Goal: Transaction & Acquisition: Book appointment/travel/reservation

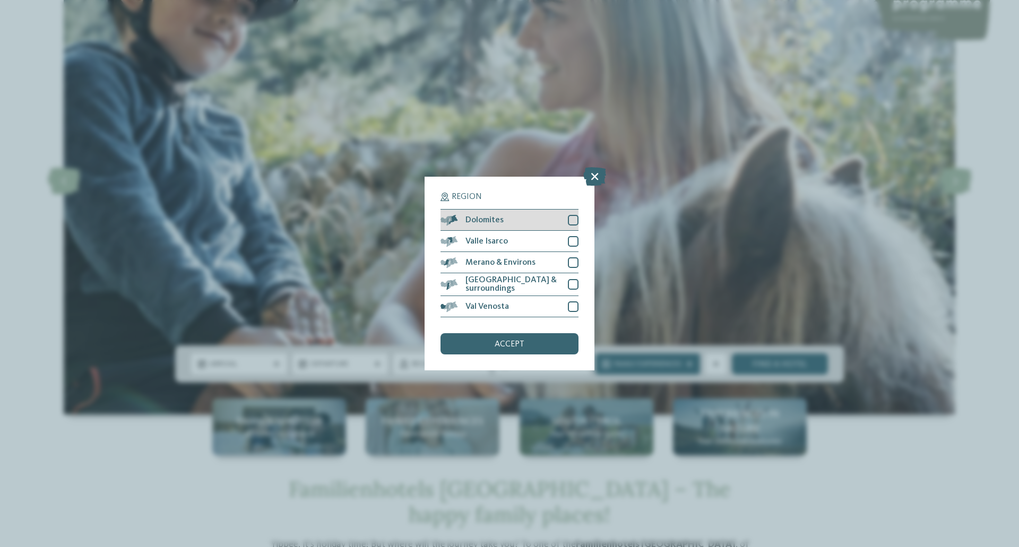
click at [571, 223] on div at bounding box center [573, 220] width 11 height 11
click at [518, 343] on span "accept" at bounding box center [510, 344] width 30 height 8
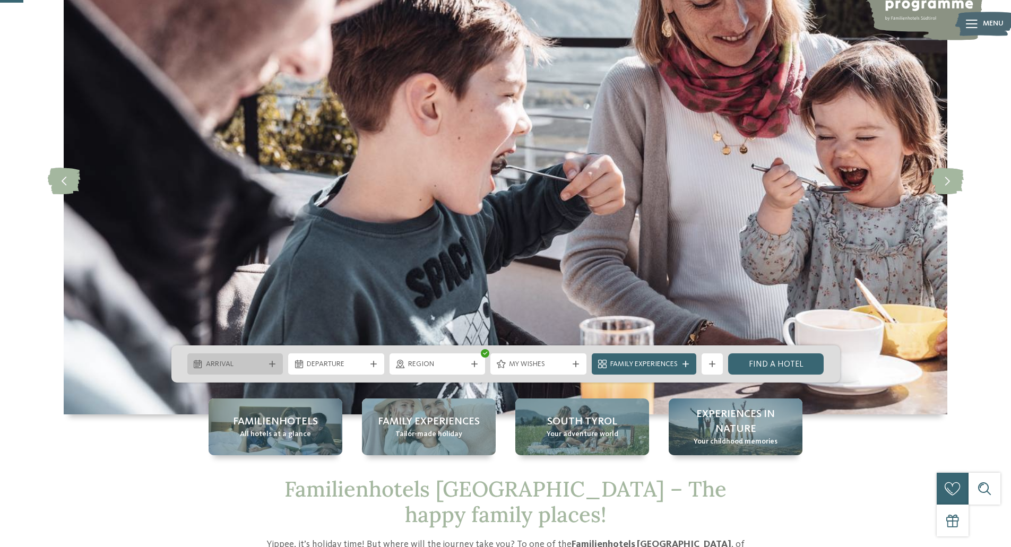
click at [253, 364] on span "Arrival" at bounding box center [235, 364] width 59 height 11
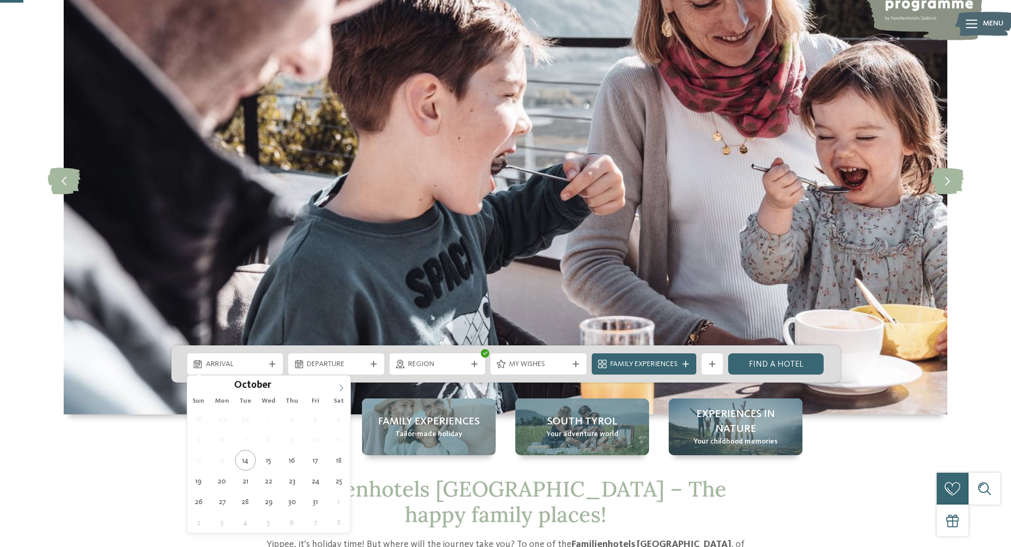
click at [341, 388] on icon at bounding box center [340, 387] width 7 height 7
type div "[DATE]"
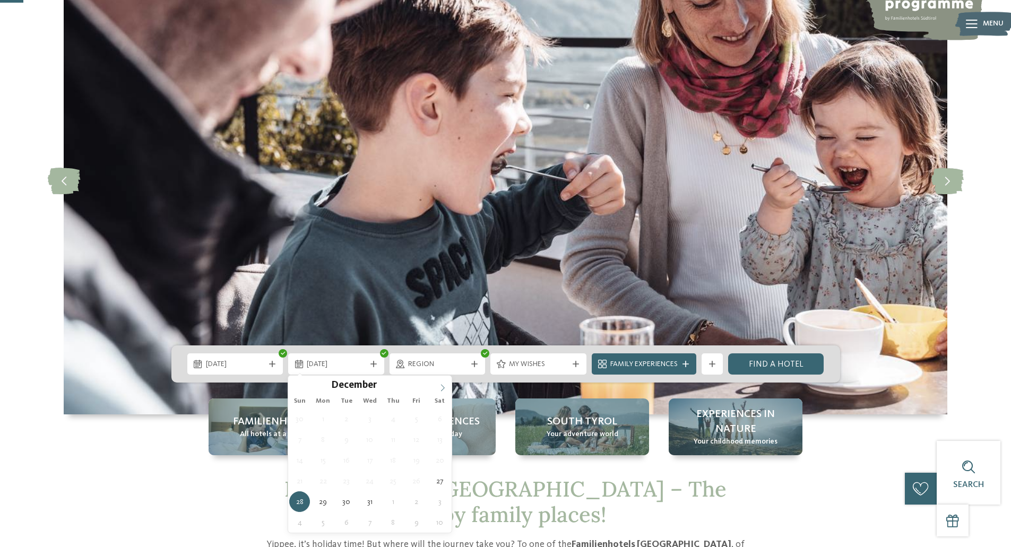
type input "****"
click at [438, 386] on span at bounding box center [443, 385] width 18 height 18
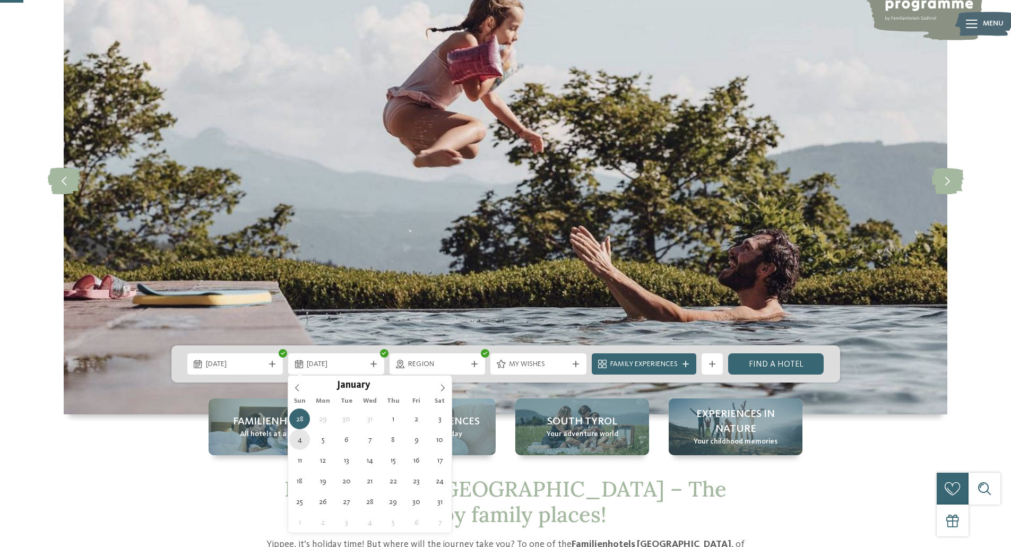
type div "[DATE]"
drag, startPoint x: 302, startPoint y: 442, endPoint x: 336, endPoint y: 431, distance: 35.6
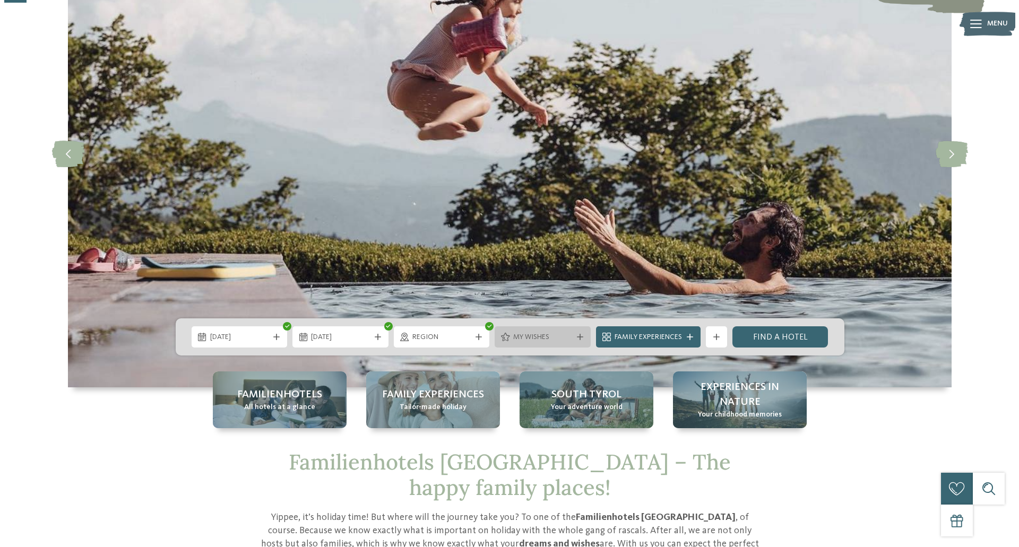
scroll to position [159, 0]
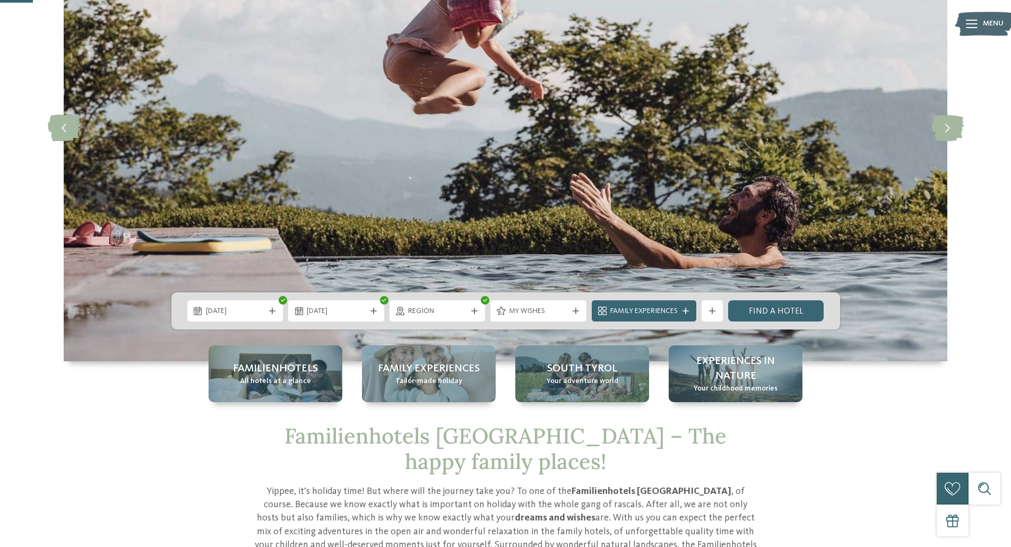
click at [556, 310] on span "My wishes" at bounding box center [538, 311] width 59 height 11
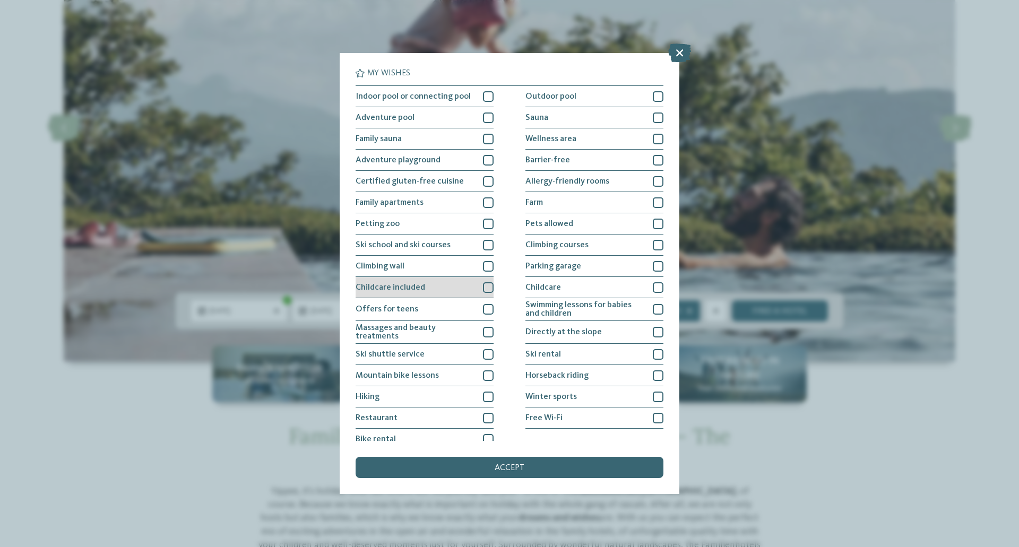
click at [486, 287] on div at bounding box center [488, 287] width 11 height 11
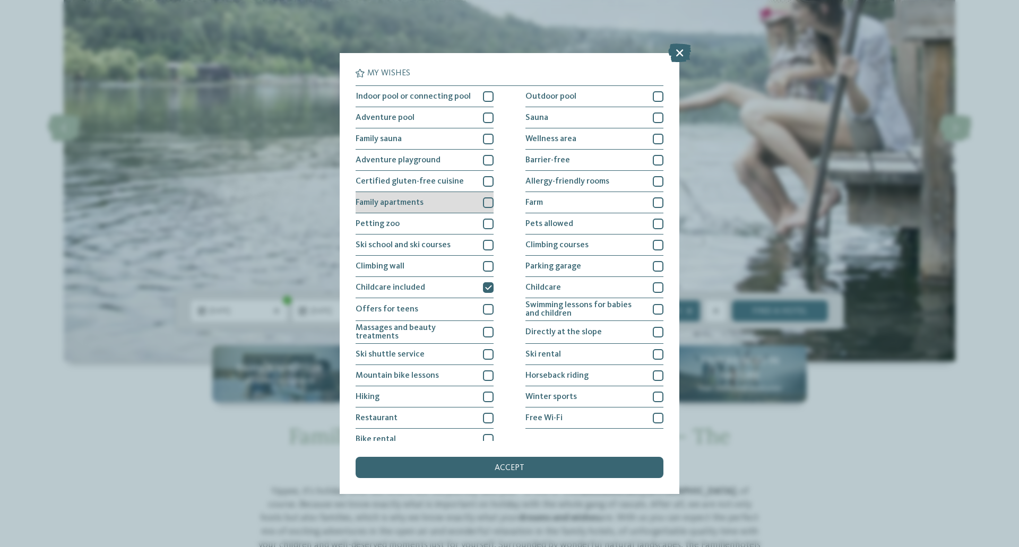
click at [416, 200] on span "Family apartments" at bounding box center [390, 202] width 68 height 8
click at [436, 96] on span "Indoor pool or connecting pool" at bounding box center [413, 96] width 115 height 8
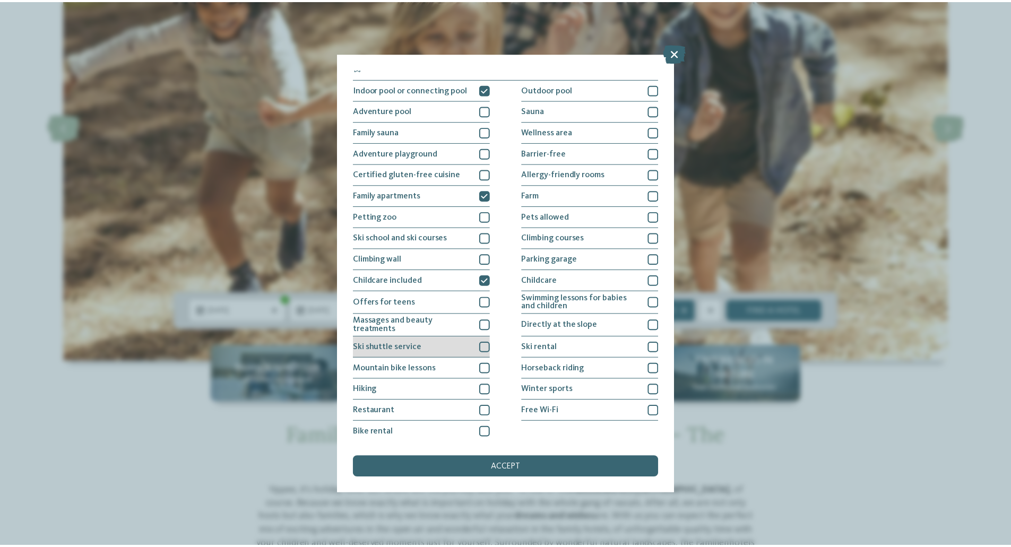
scroll to position [9, 0]
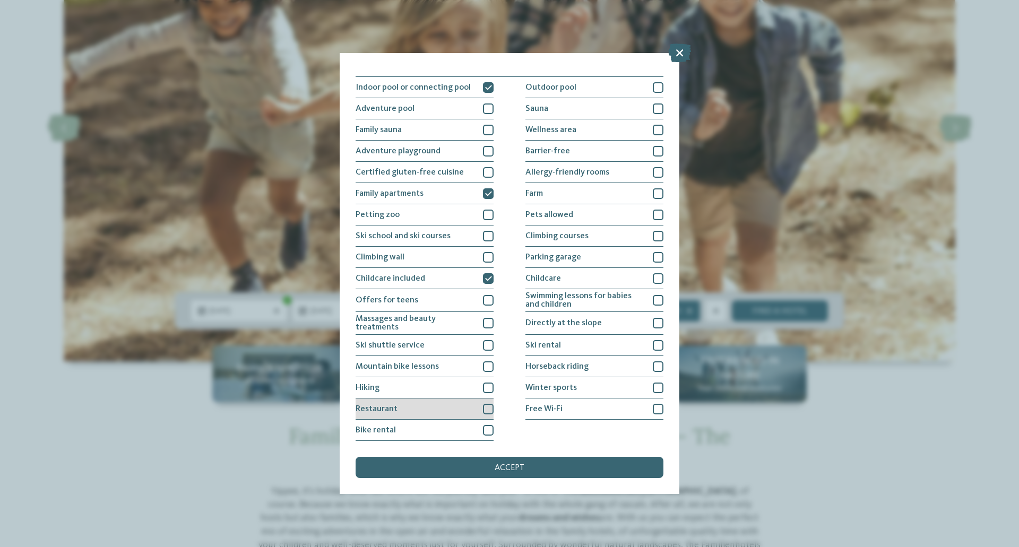
click at [404, 411] on div "Restaurant" at bounding box center [425, 408] width 138 height 21
click at [567, 387] on span "Winter sports" at bounding box center [550, 388] width 51 height 8
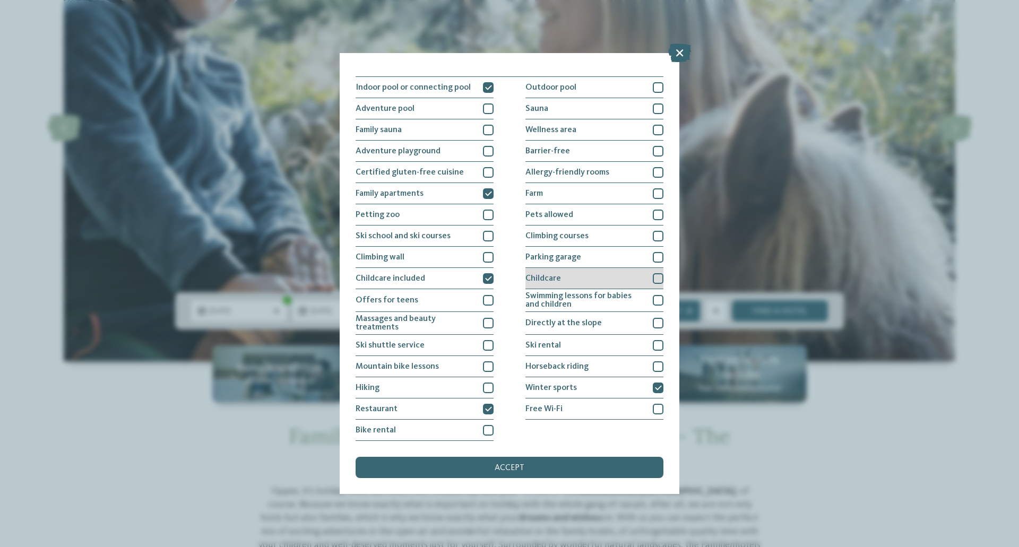
click at [569, 278] on div "Childcare" at bounding box center [594, 278] width 138 height 21
click at [524, 467] on div "accept" at bounding box center [510, 467] width 308 height 21
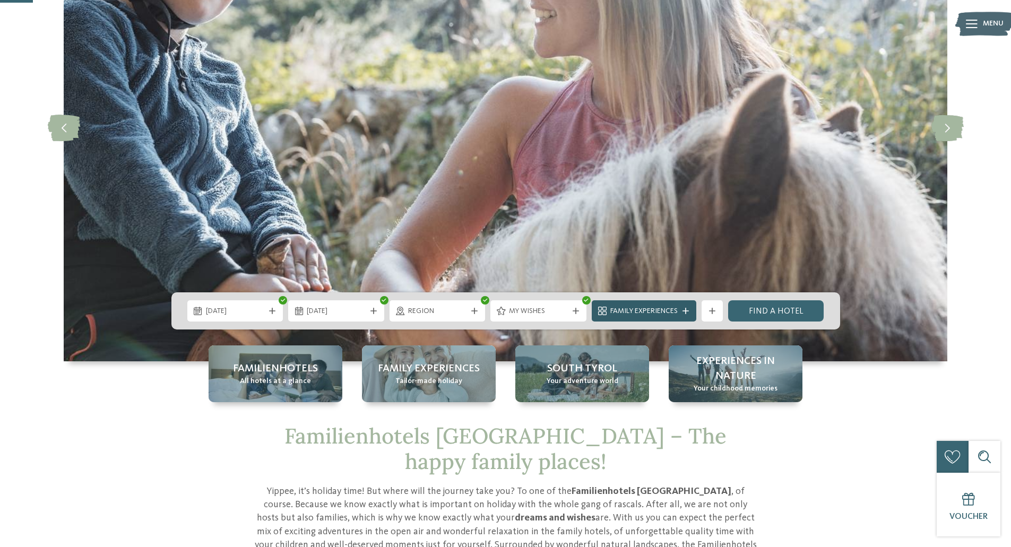
click at [687, 308] on icon at bounding box center [685, 311] width 6 height 6
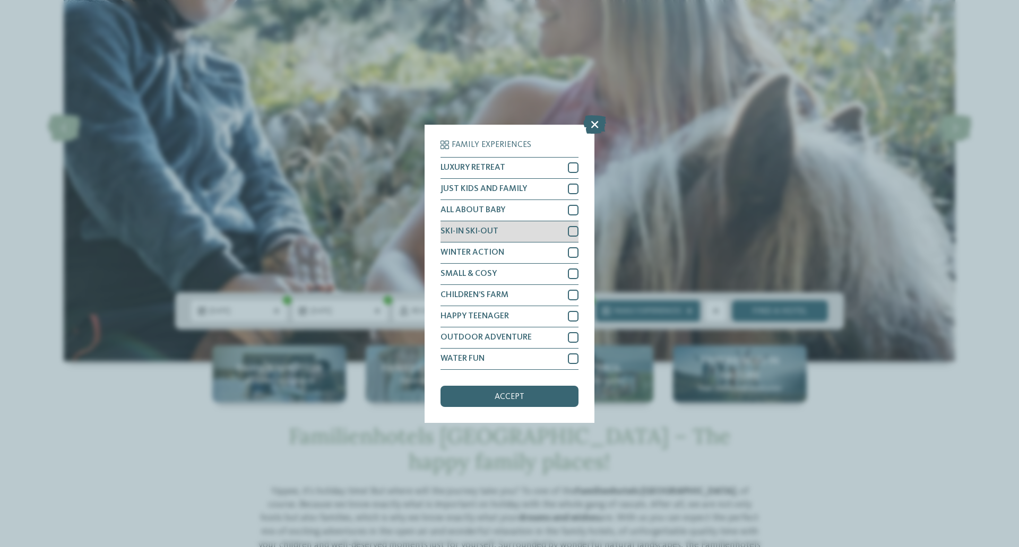
click at [545, 230] on div "SKI-IN SKI-OUT" at bounding box center [509, 231] width 138 height 21
click at [532, 209] on div "ALL ABOUT BABY" at bounding box center [509, 210] width 138 height 21
click at [534, 190] on div "JUST KIDS AND FAMILY" at bounding box center [509, 189] width 138 height 21
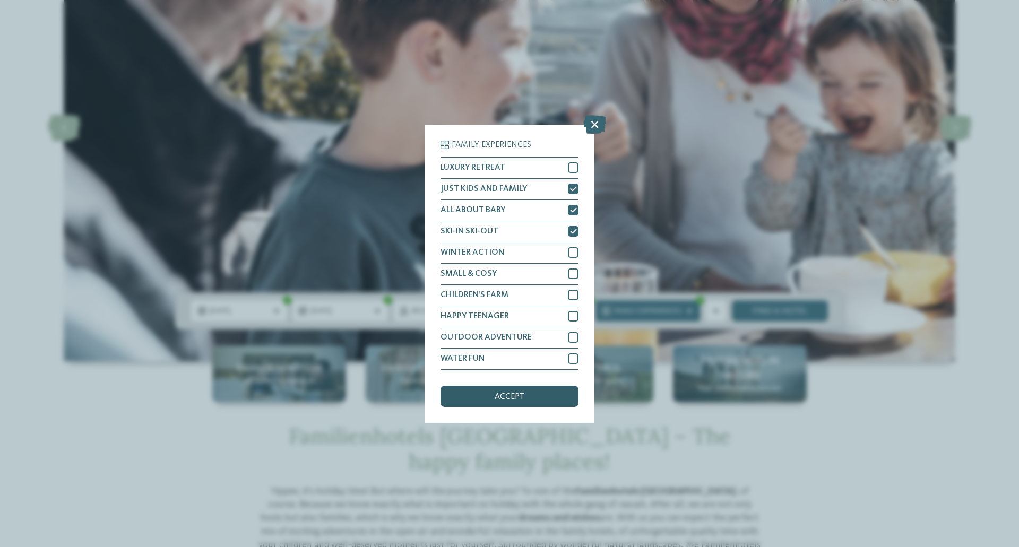
click at [507, 397] on span "accept" at bounding box center [510, 397] width 30 height 8
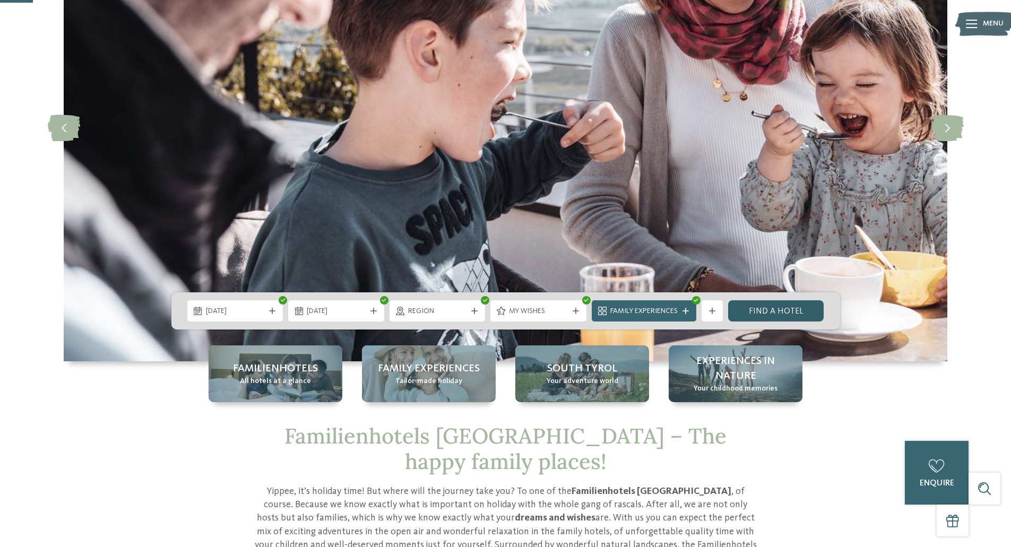
click at [748, 312] on link "Find a hotel" at bounding box center [776, 310] width 96 height 21
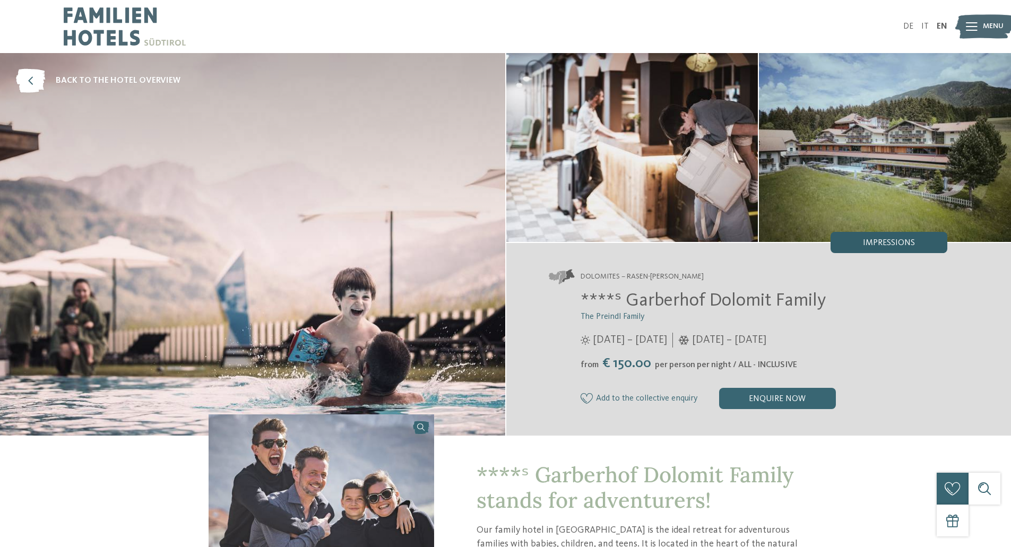
click at [892, 241] on span "Impressions" at bounding box center [889, 243] width 52 height 8
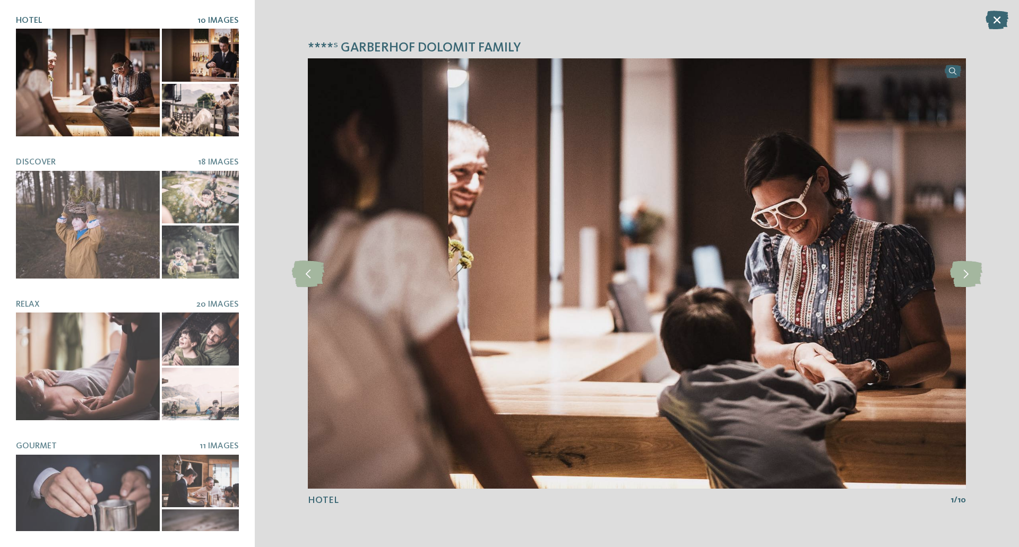
click at [990, 17] on icon at bounding box center [996, 20] width 23 height 19
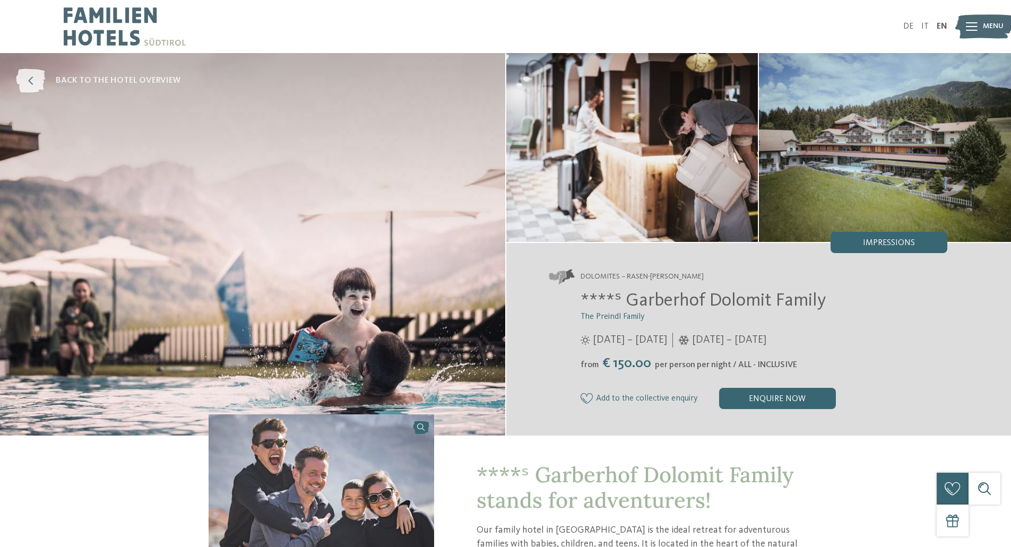
click at [142, 84] on span "back to the hotel overview" at bounding box center [118, 81] width 125 height 12
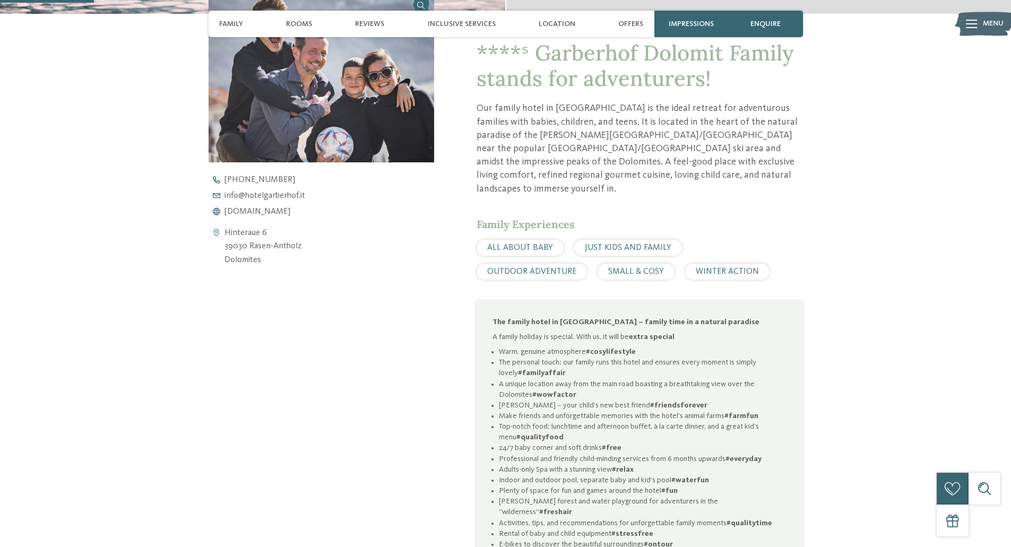
scroll to position [424, 0]
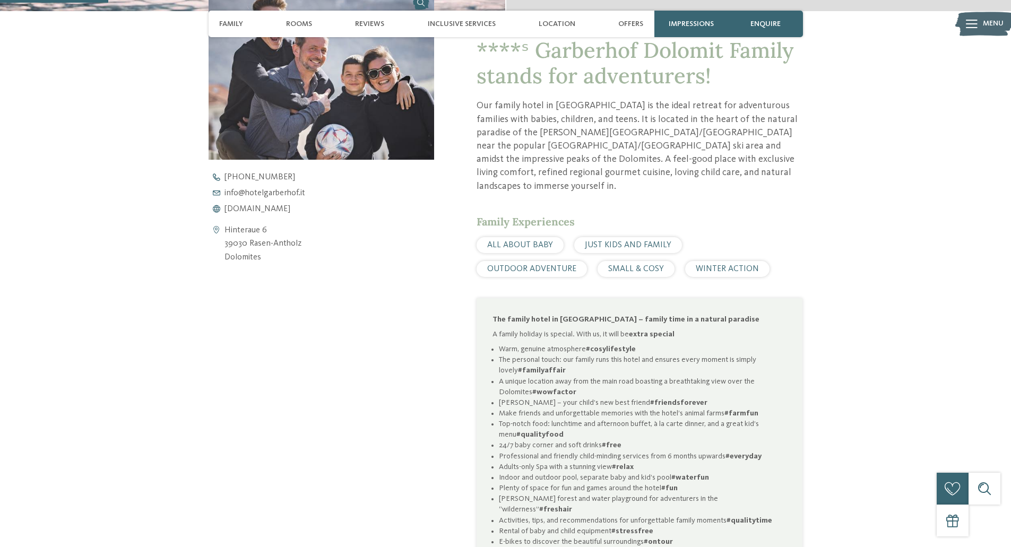
click at [518, 241] on span "ALL ABOUT BABY" at bounding box center [520, 245] width 66 height 8
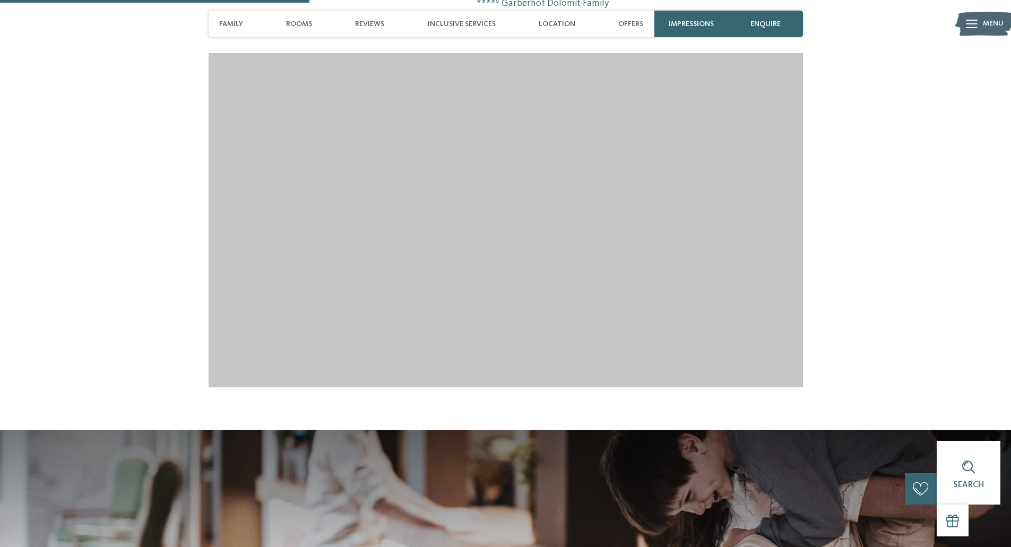
scroll to position [1273, 0]
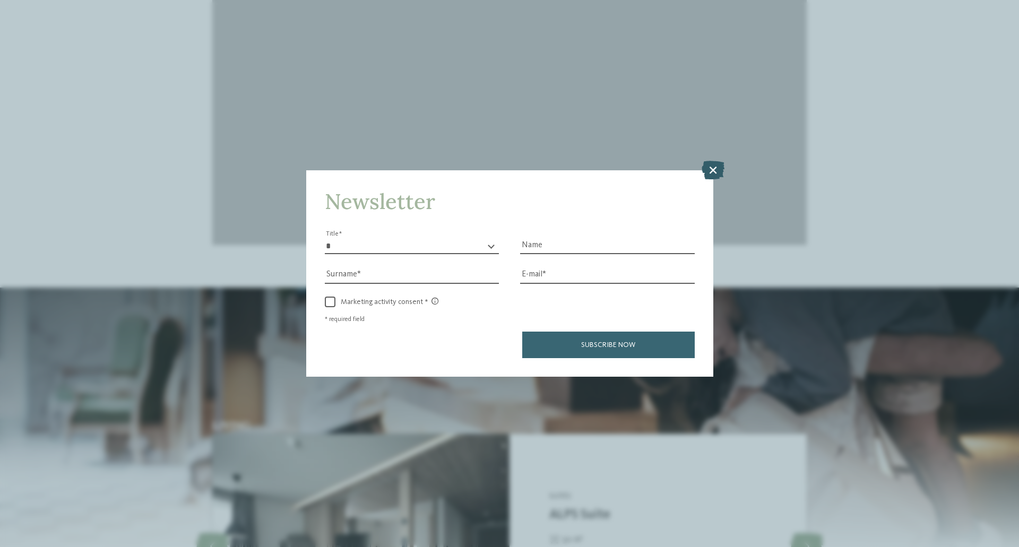
click at [710, 173] on icon at bounding box center [712, 170] width 23 height 19
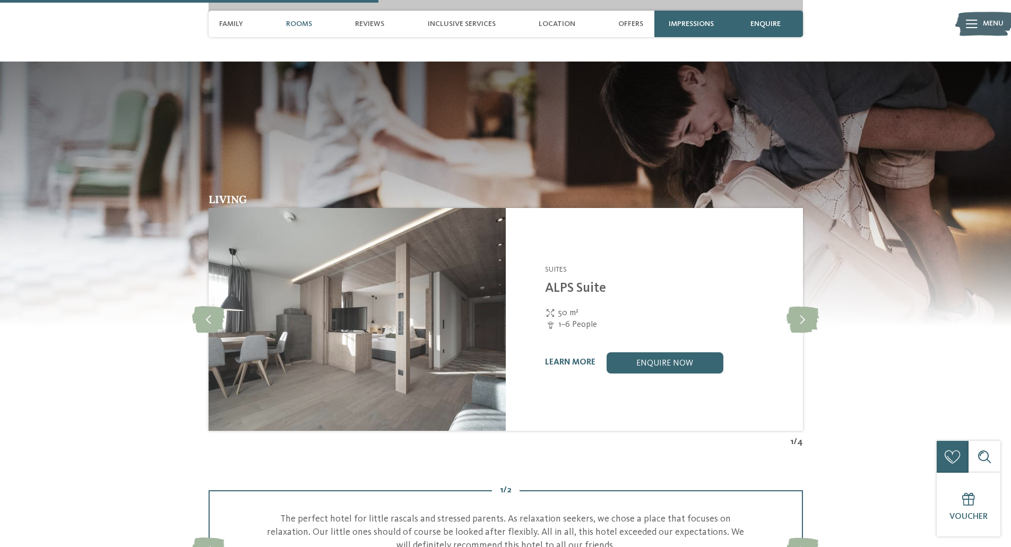
scroll to position [1539, 0]
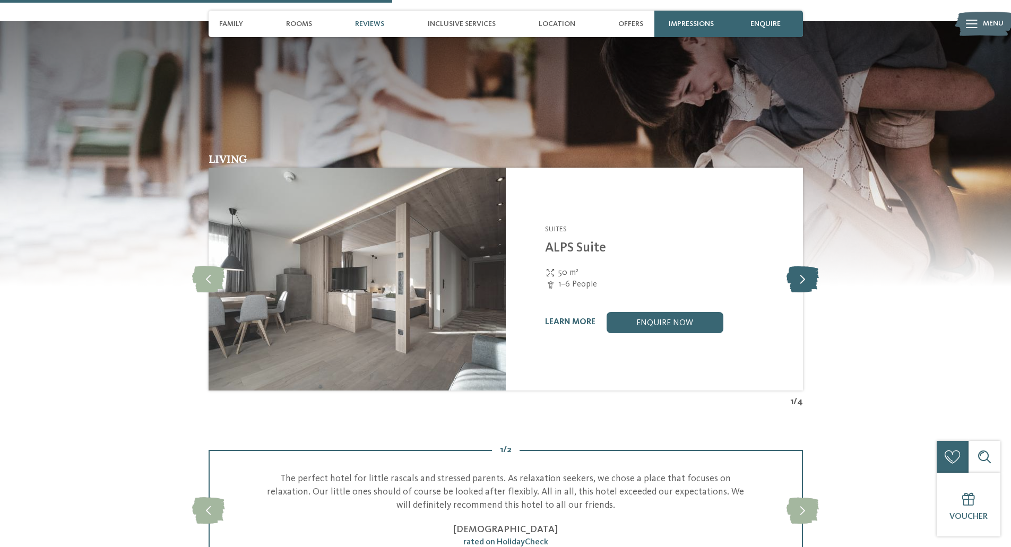
click at [807, 266] on icon at bounding box center [802, 279] width 32 height 27
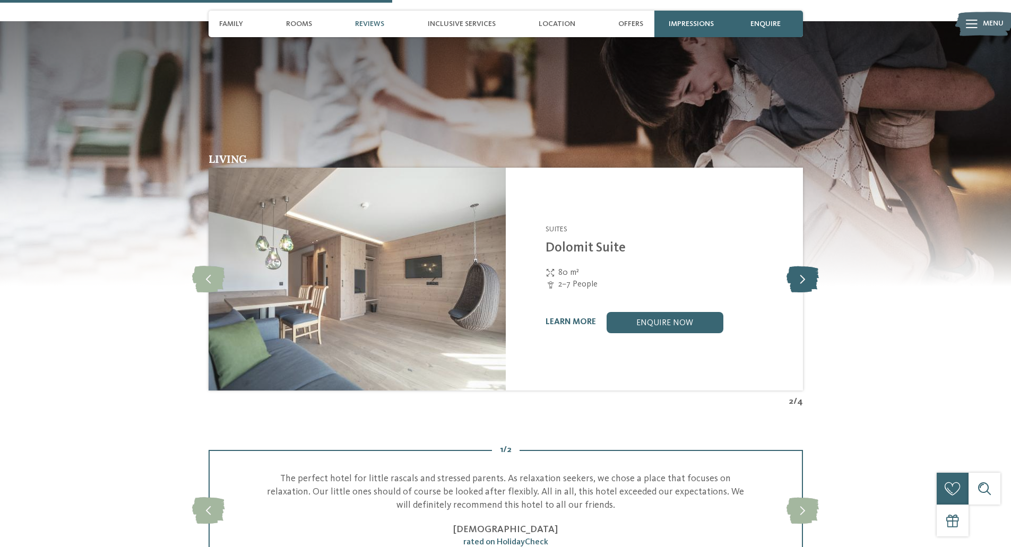
click at [805, 266] on icon at bounding box center [802, 279] width 32 height 27
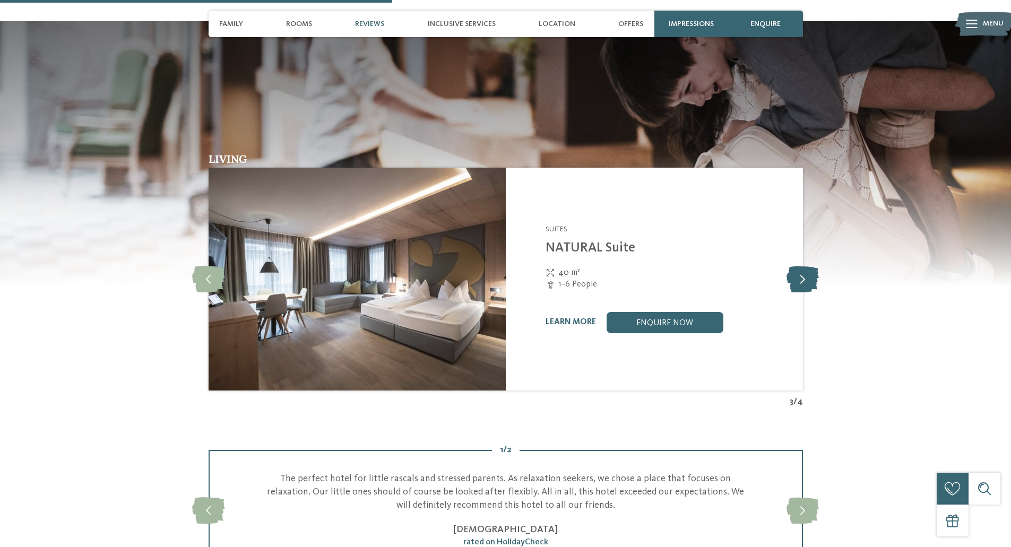
click at [805, 266] on icon at bounding box center [802, 279] width 32 height 27
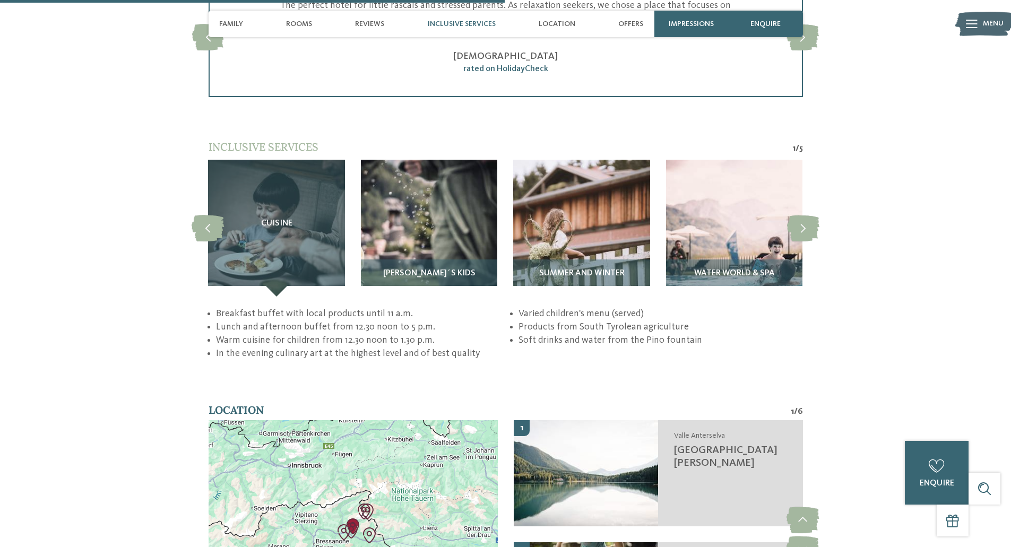
scroll to position [2016, 0]
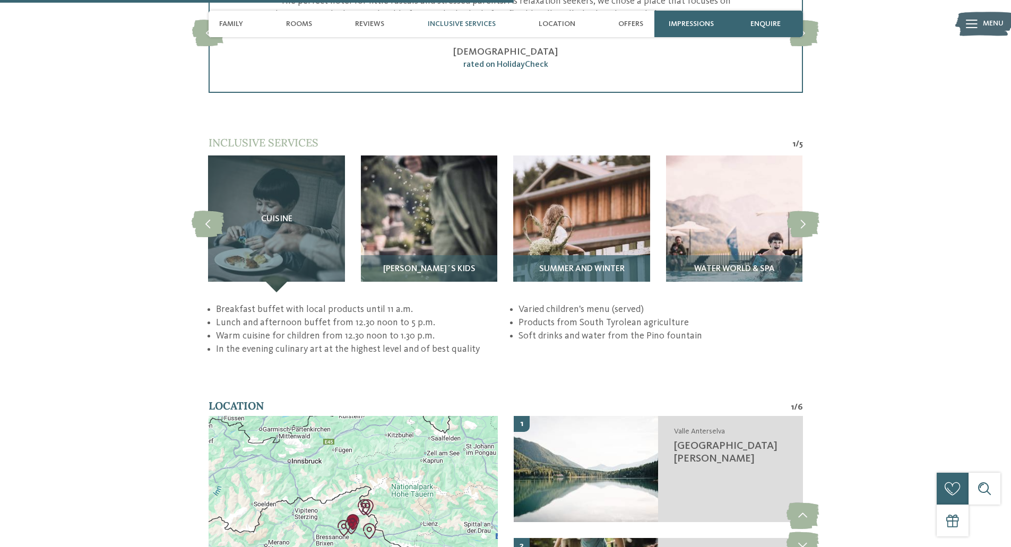
click at [588, 265] on span "Summer and winter" at bounding box center [581, 270] width 85 height 10
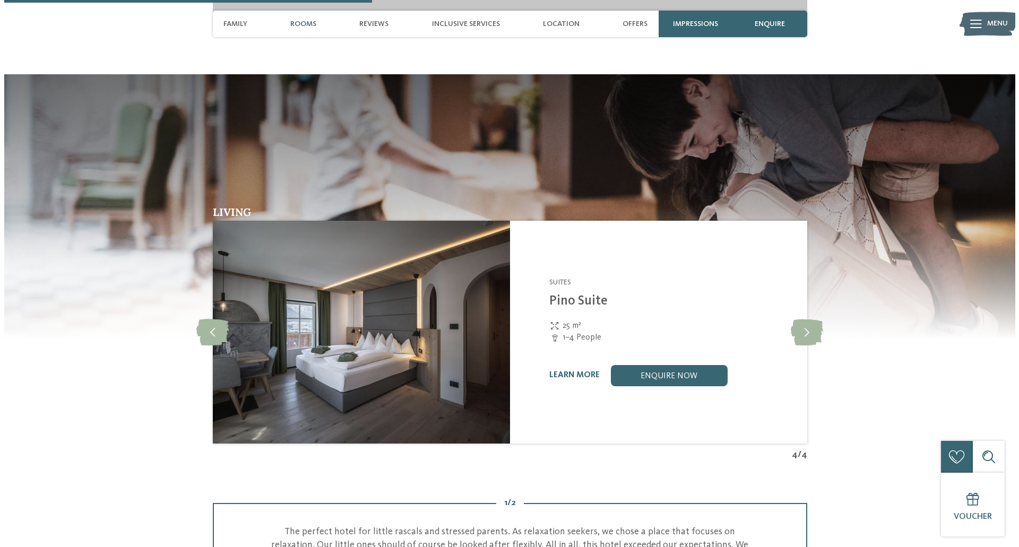
scroll to position [1433, 0]
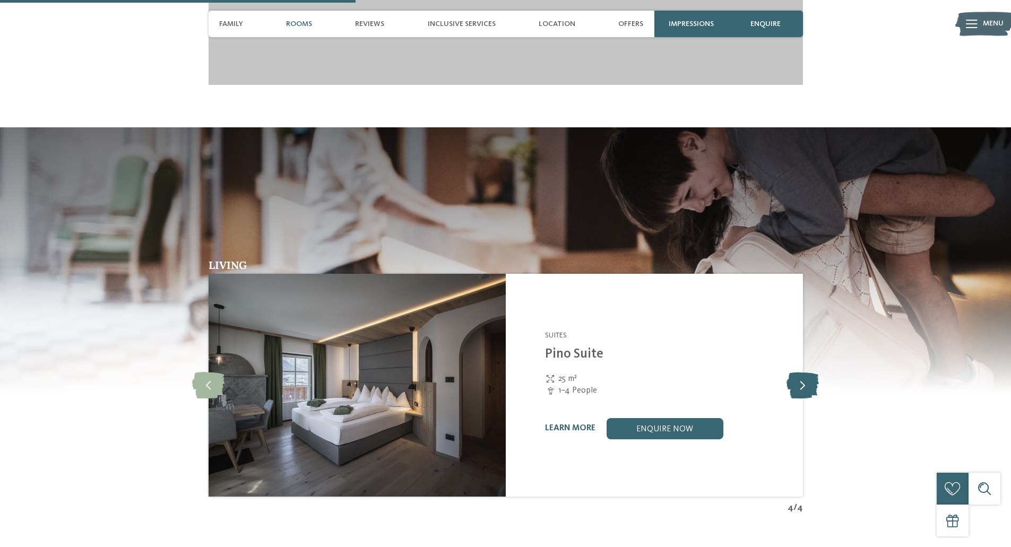
click at [809, 372] on icon at bounding box center [802, 385] width 32 height 27
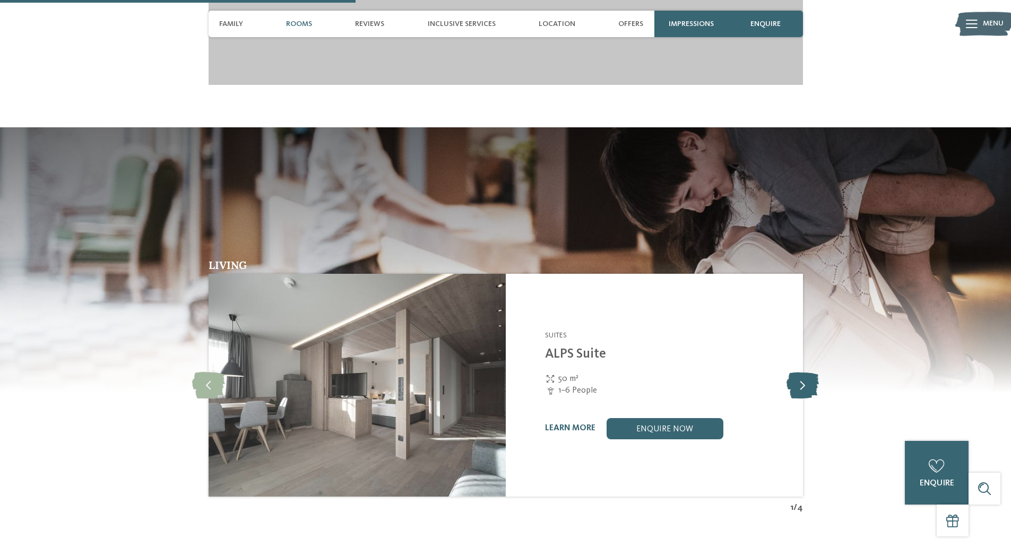
click at [798, 372] on icon at bounding box center [802, 385] width 32 height 27
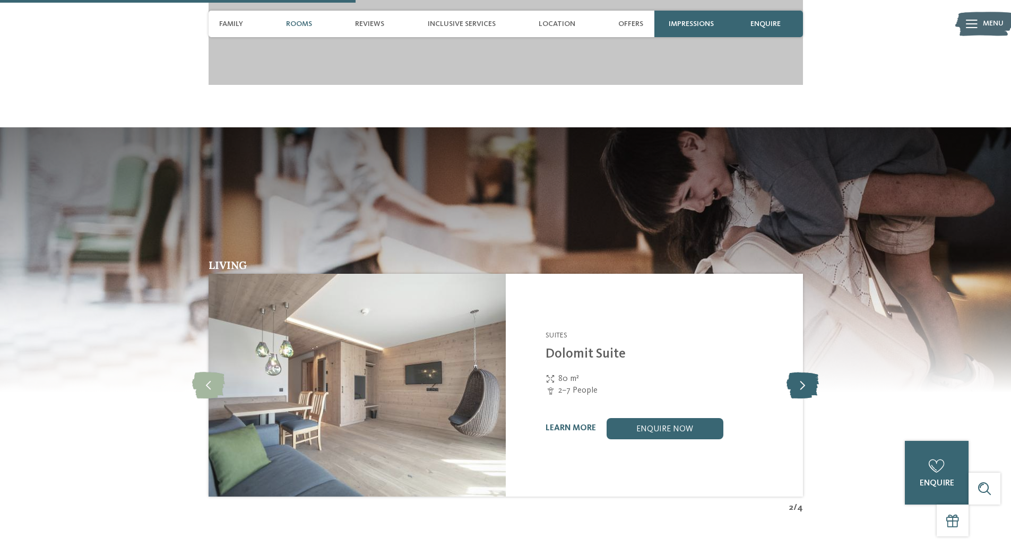
click at [798, 372] on icon at bounding box center [802, 385] width 32 height 27
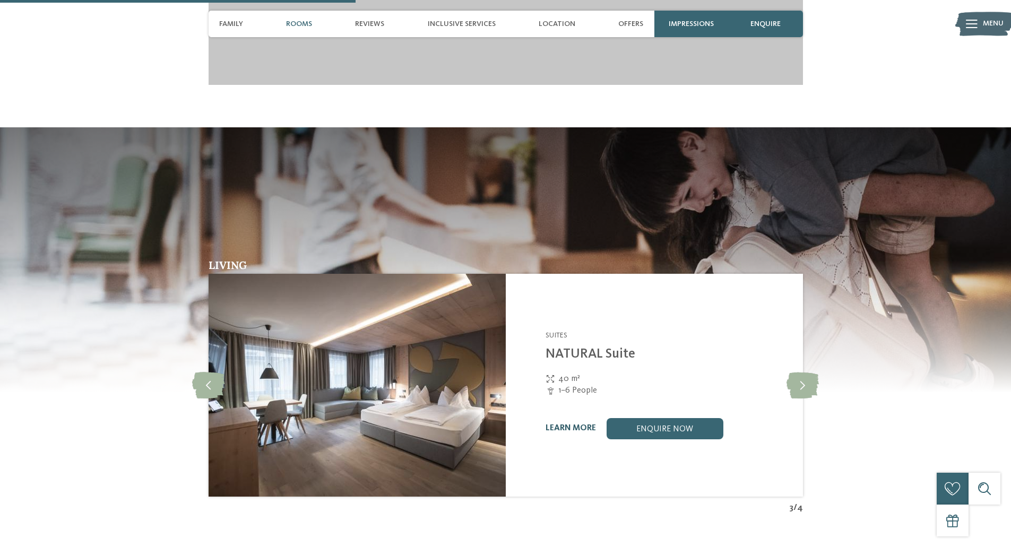
click at [565, 424] on link "learn more" at bounding box center [570, 428] width 50 height 8
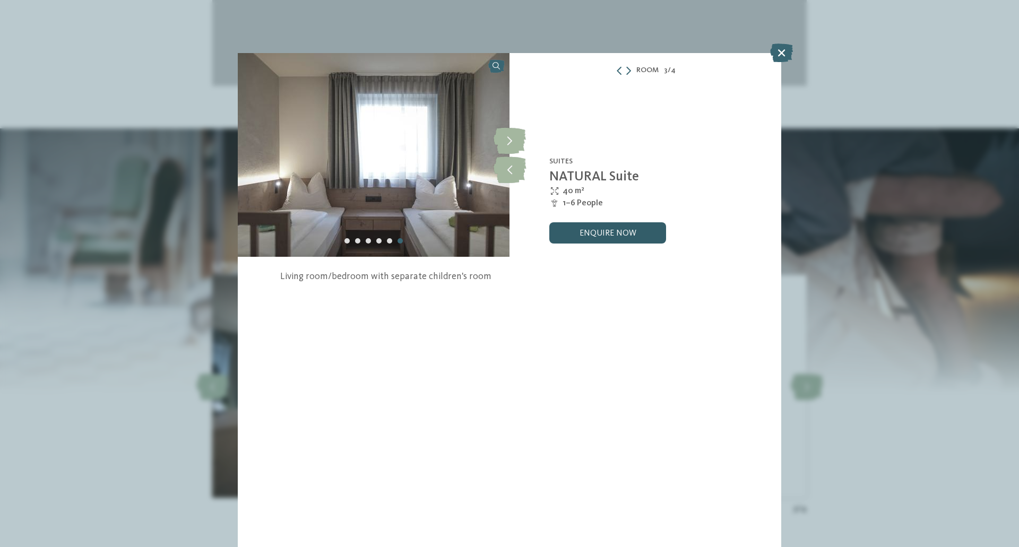
click at [574, 234] on link "enquire now" at bounding box center [607, 232] width 117 height 21
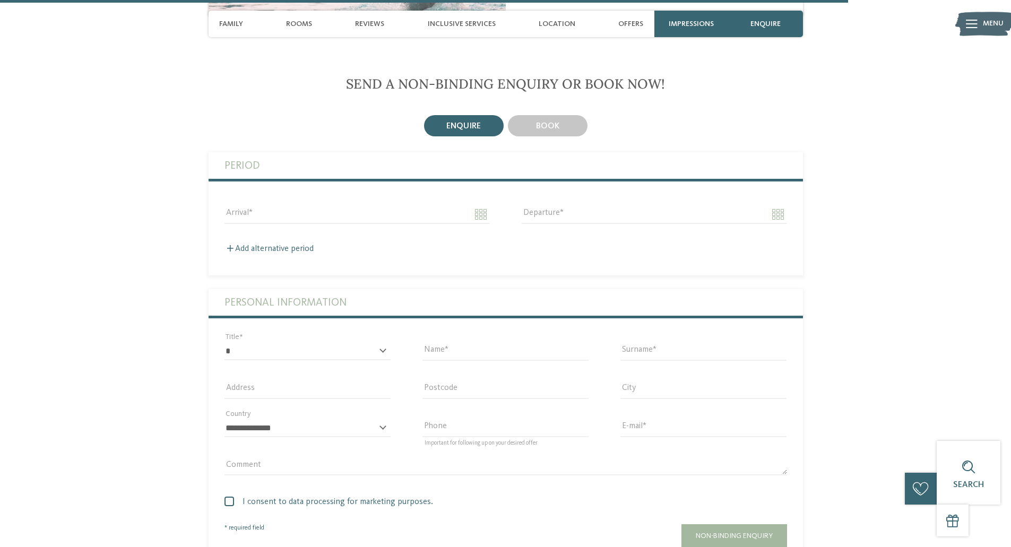
scroll to position [3212, 0]
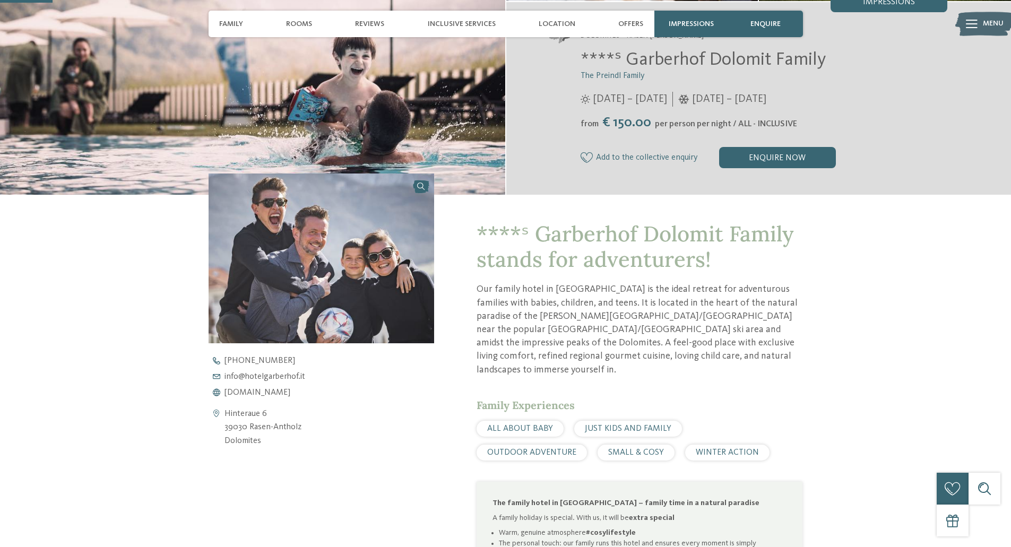
scroll to position [0, 0]
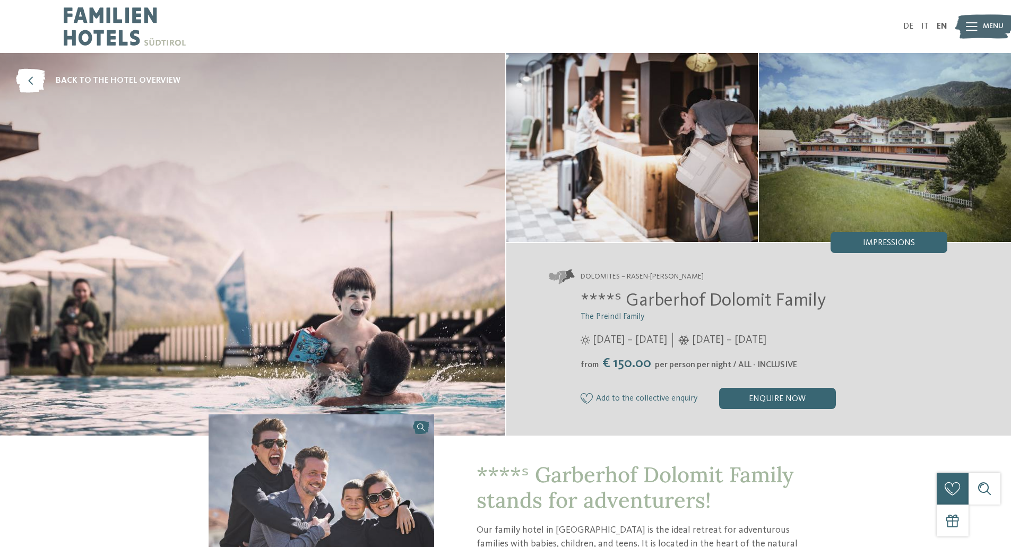
click at [690, 296] on span "****ˢ Garberhof Dolomit Family" at bounding box center [702, 300] width 245 height 19
drag, startPoint x: 629, startPoint y: 304, endPoint x: 824, endPoint y: 300, distance: 195.3
click at [824, 300] on span "****ˢ Garberhof Dolomit Family" at bounding box center [702, 300] width 245 height 19
copy span "Garberhof Dolomit Family"
click at [138, 18] on img at bounding box center [125, 26] width 122 height 53
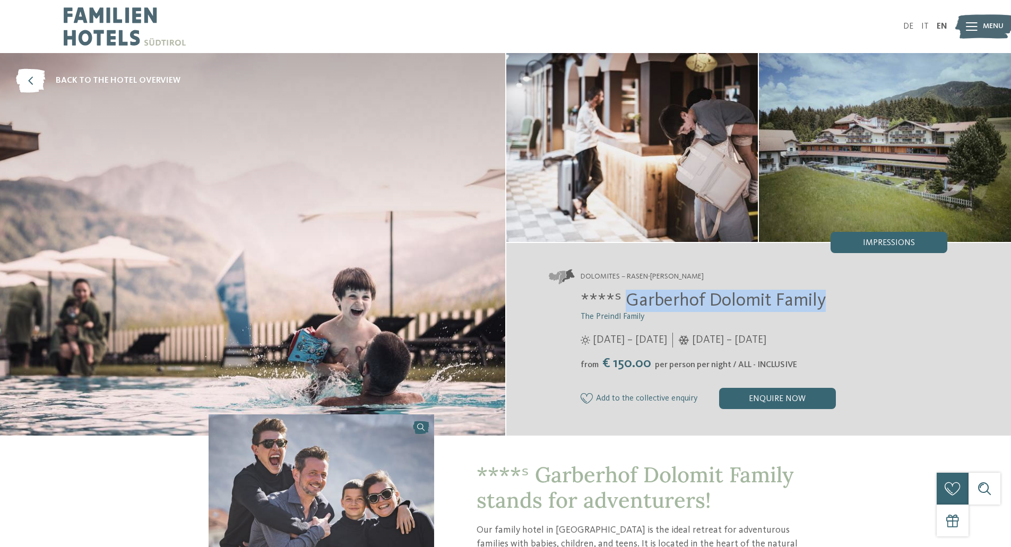
click at [111, 23] on img at bounding box center [125, 26] width 122 height 53
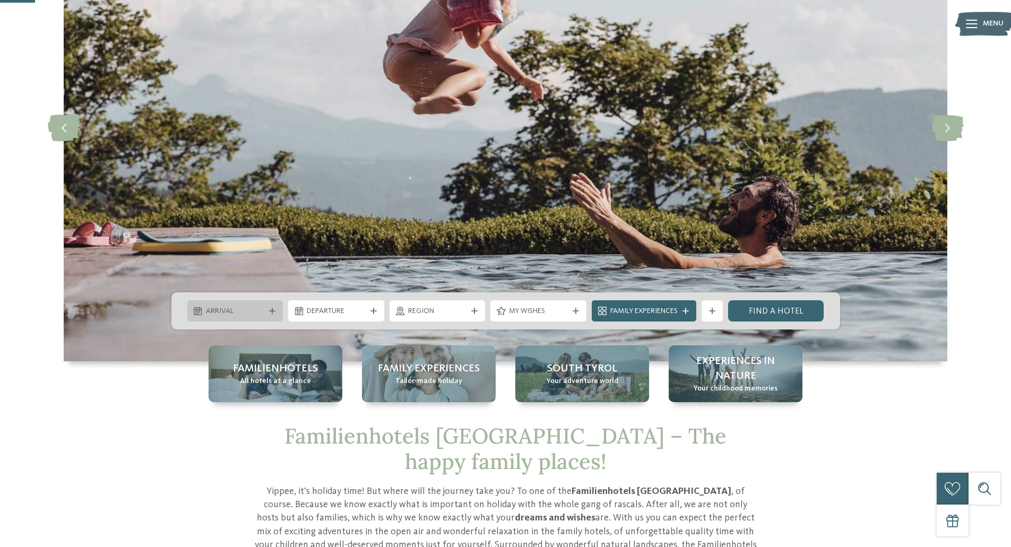
click at [234, 308] on span "Arrival" at bounding box center [235, 311] width 59 height 11
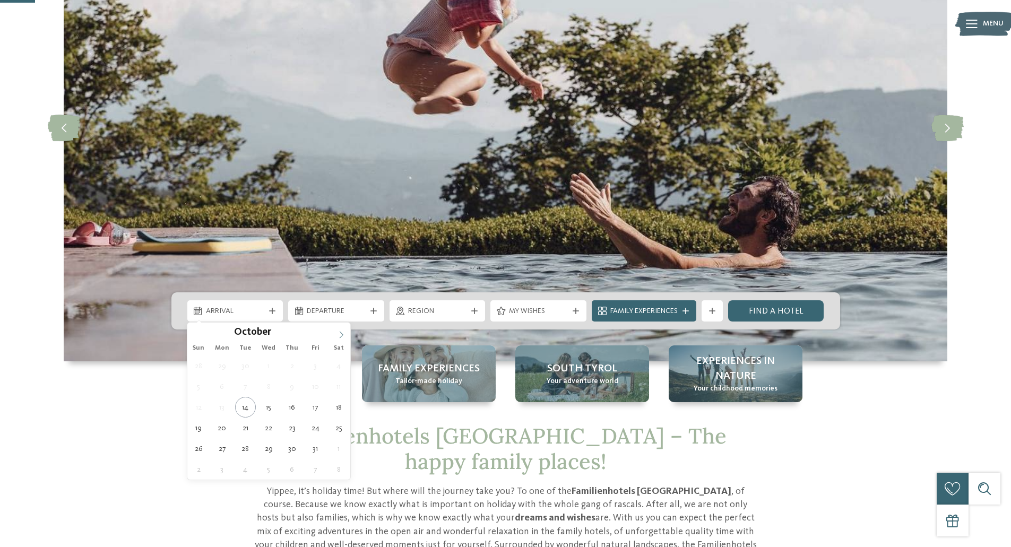
click at [341, 334] on icon at bounding box center [340, 334] width 7 height 7
click at [343, 335] on icon at bounding box center [342, 334] width 4 height 7
type div "28.12.2025"
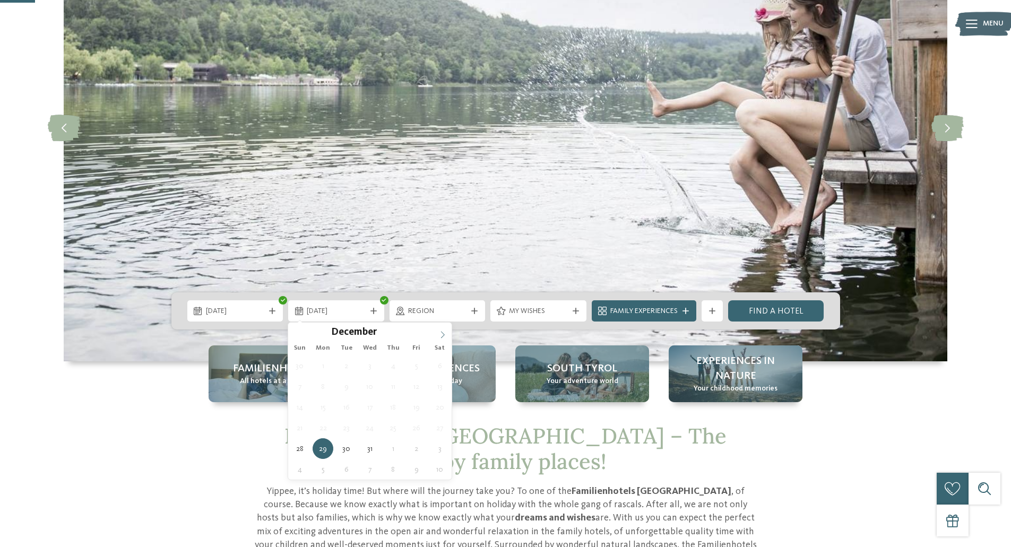
type input "****"
click at [443, 333] on icon at bounding box center [442, 334] width 7 height 7
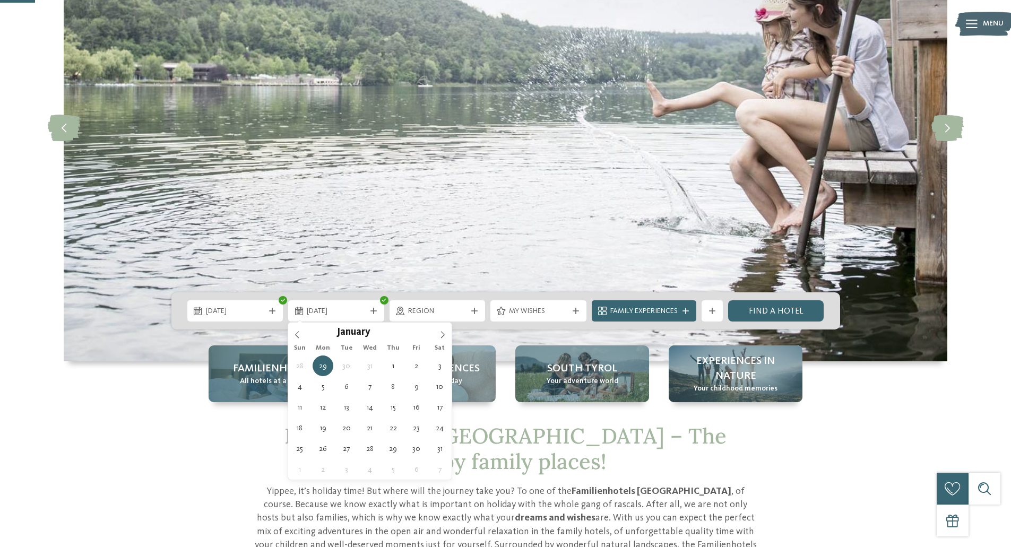
type div "[DATE]"
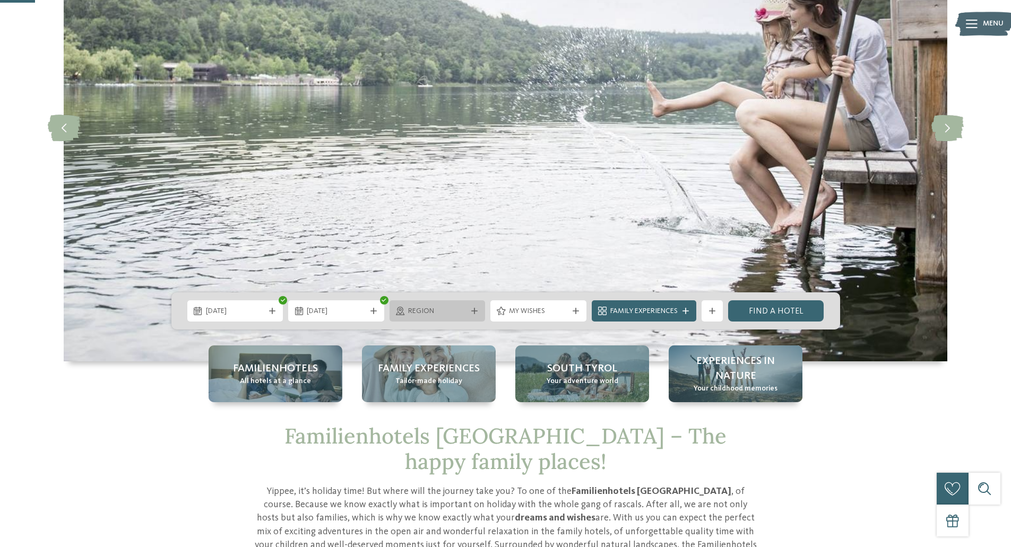
click at [426, 312] on span "Region" at bounding box center [437, 311] width 59 height 11
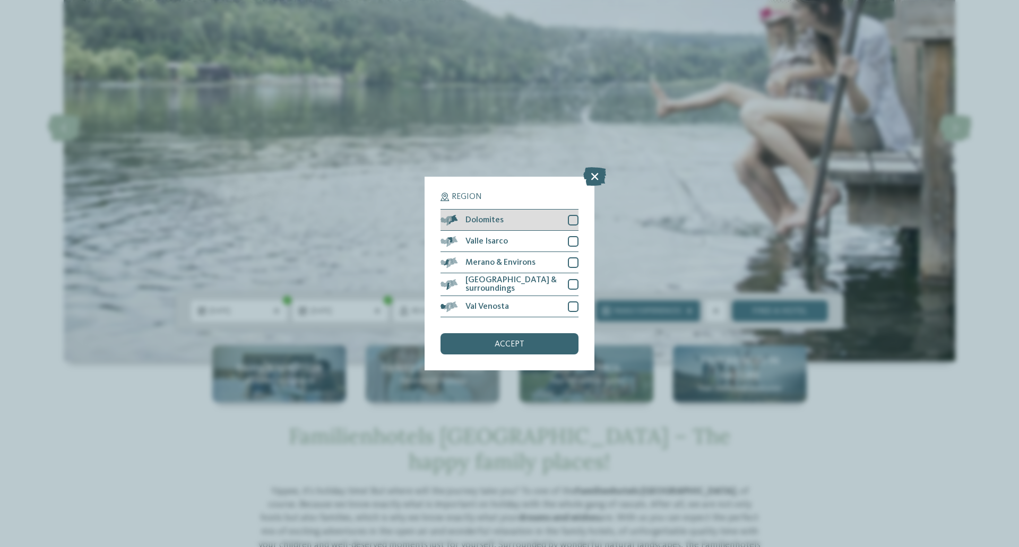
click at [561, 215] on div "Dolomites" at bounding box center [509, 220] width 138 height 21
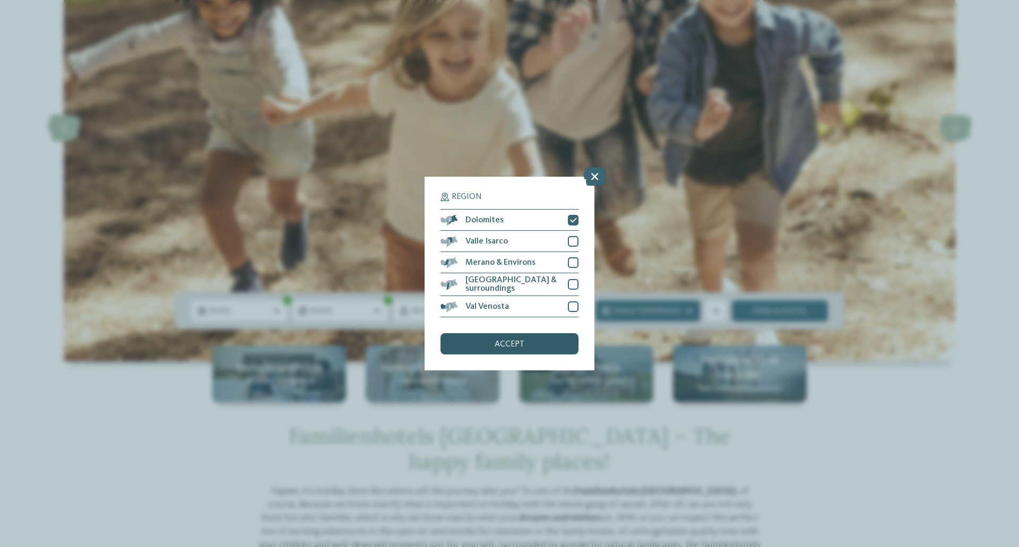
click at [526, 343] on div "accept" at bounding box center [509, 343] width 138 height 21
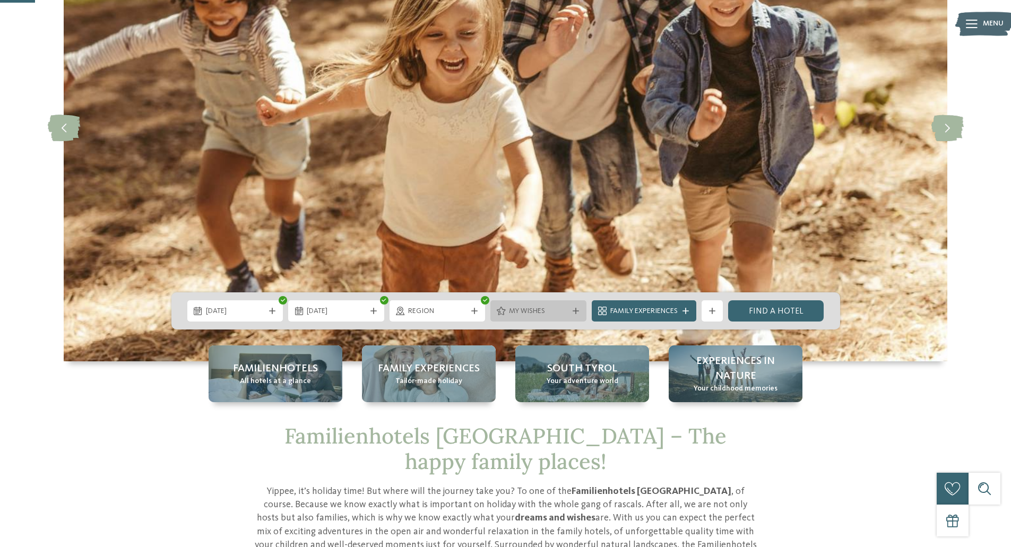
click at [522, 311] on span "My wishes" at bounding box center [538, 311] width 59 height 11
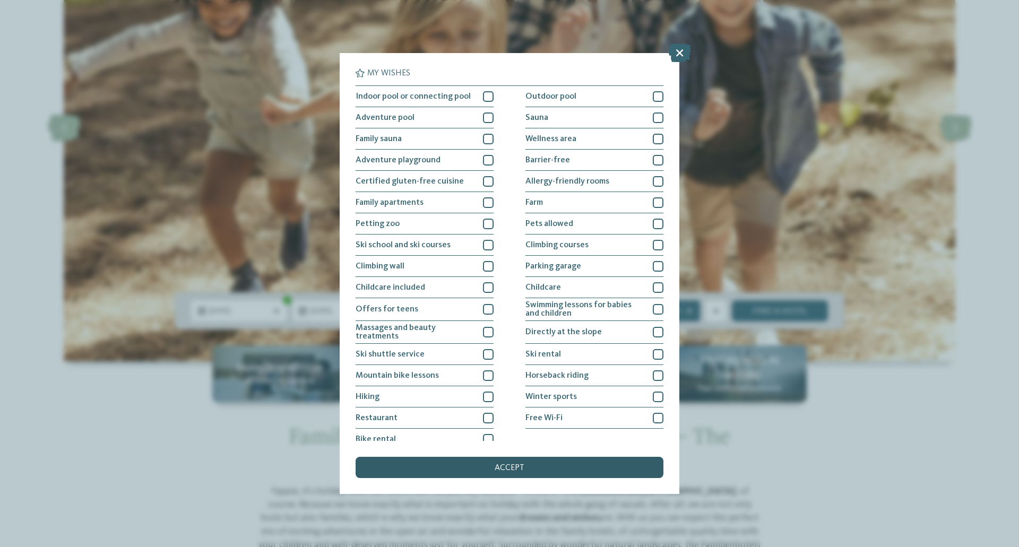
click at [514, 461] on div "accept" at bounding box center [510, 467] width 308 height 21
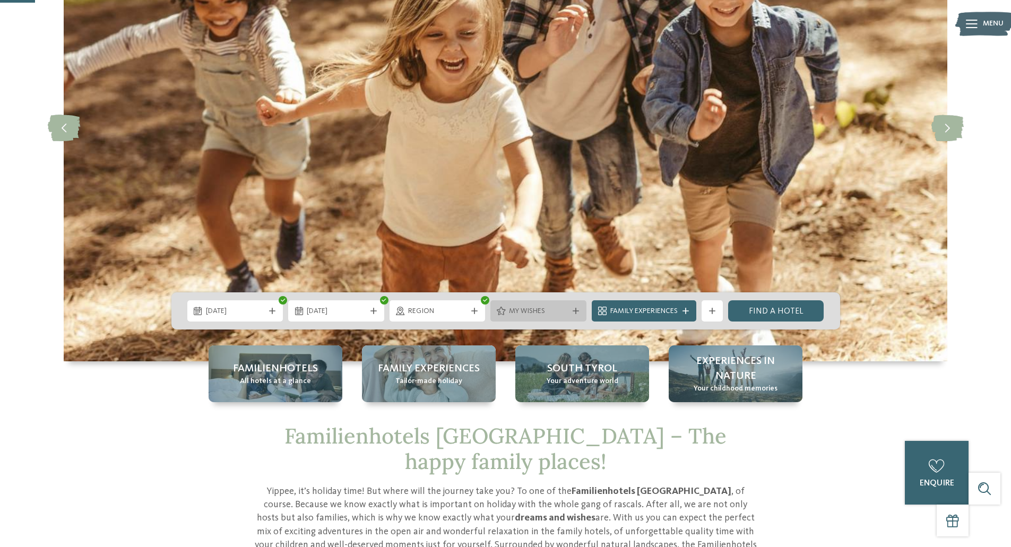
click at [554, 306] on span "My wishes" at bounding box center [538, 311] width 59 height 11
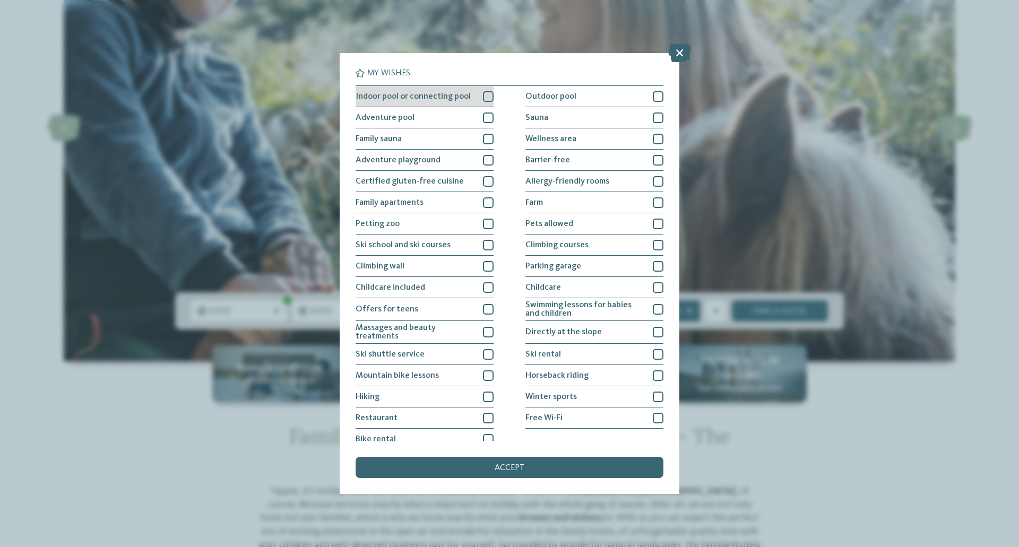
click at [424, 100] on span "Indoor pool or connecting pool" at bounding box center [413, 96] width 115 height 8
click at [411, 200] on span "Family apartments" at bounding box center [390, 202] width 68 height 8
click at [422, 203] on span "Family apartments" at bounding box center [390, 202] width 68 height 8
click at [425, 290] on div "Childcare included" at bounding box center [425, 287] width 138 height 21
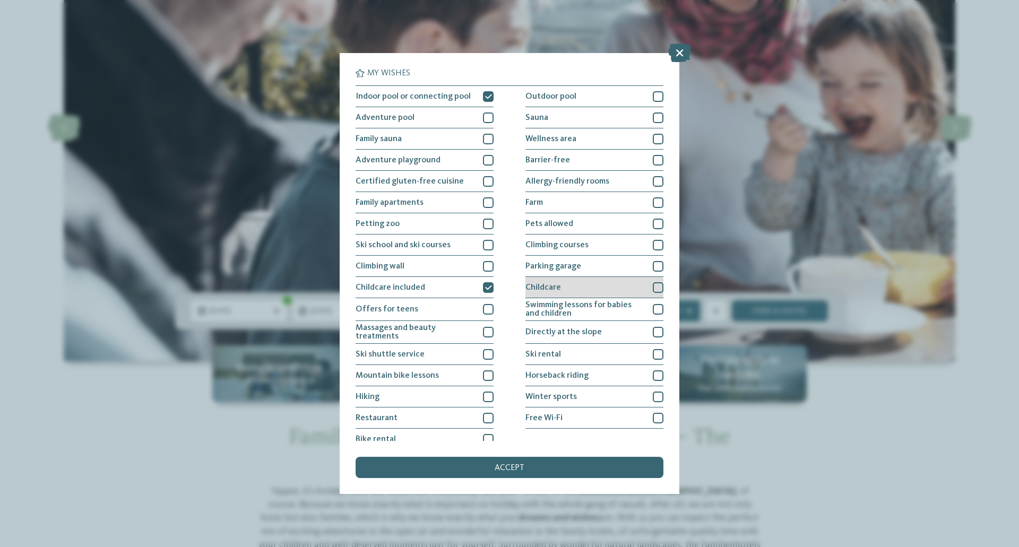
click at [569, 287] on div "Childcare" at bounding box center [594, 287] width 138 height 21
click at [507, 465] on span "accept" at bounding box center [510, 468] width 30 height 8
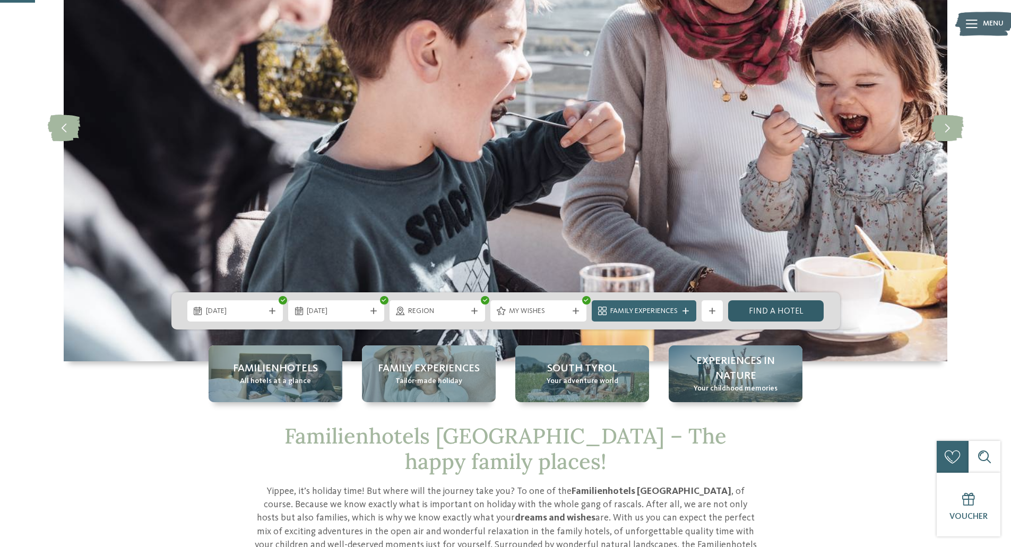
click at [760, 313] on link "Find a hotel" at bounding box center [776, 310] width 96 height 21
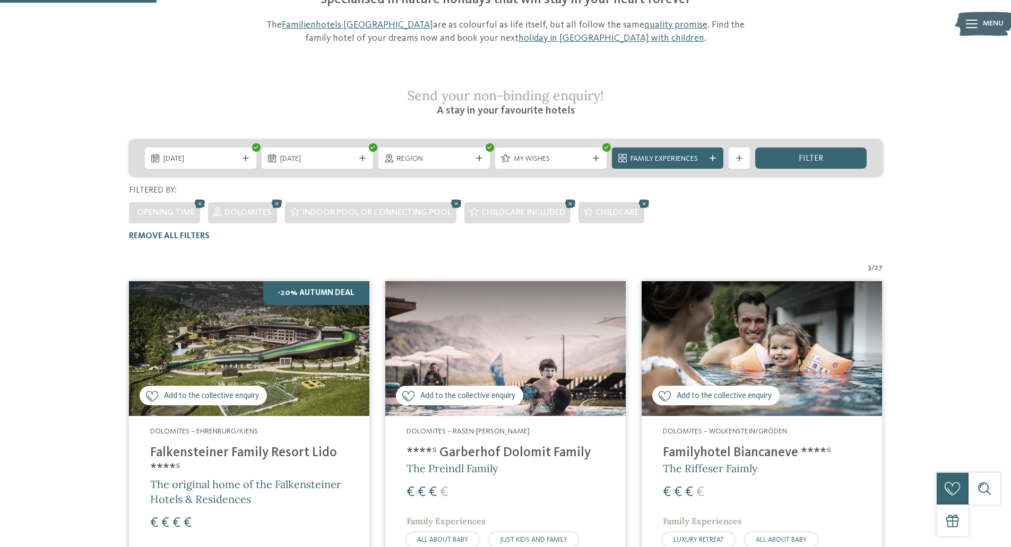
scroll to position [163, 0]
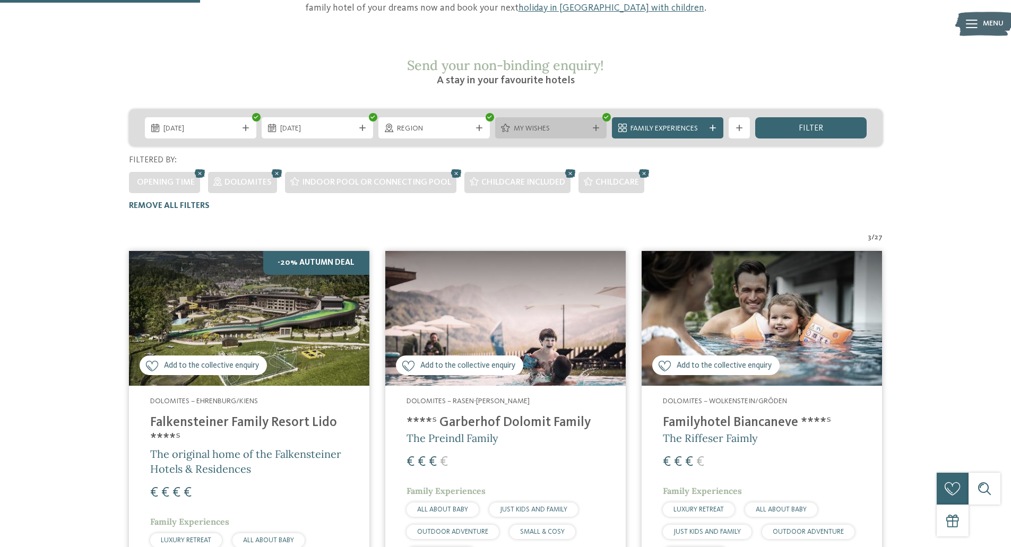
click at [548, 124] on span "My wishes" at bounding box center [551, 129] width 74 height 11
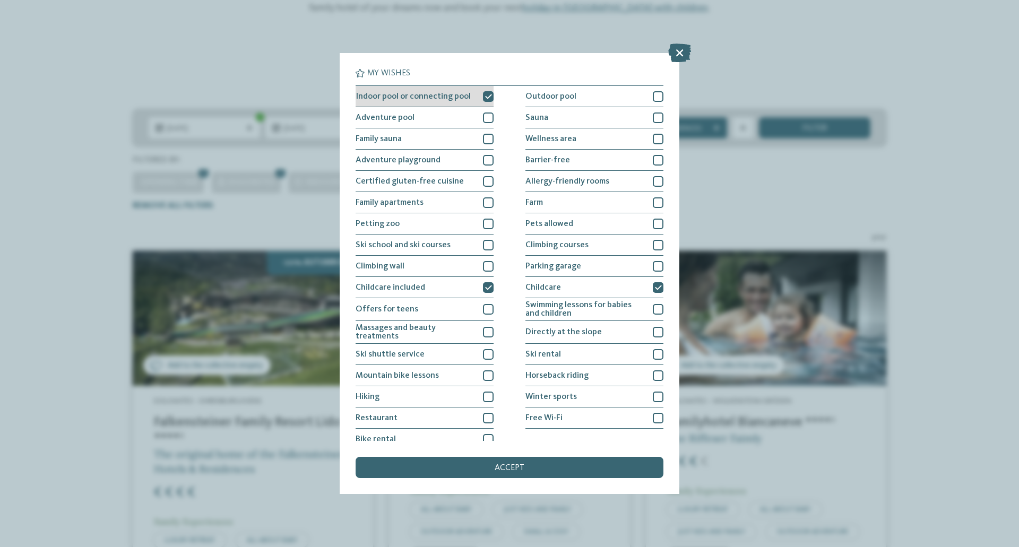
click at [487, 99] on icon at bounding box center [488, 96] width 7 height 6
click at [511, 460] on div "accept" at bounding box center [510, 467] width 308 height 21
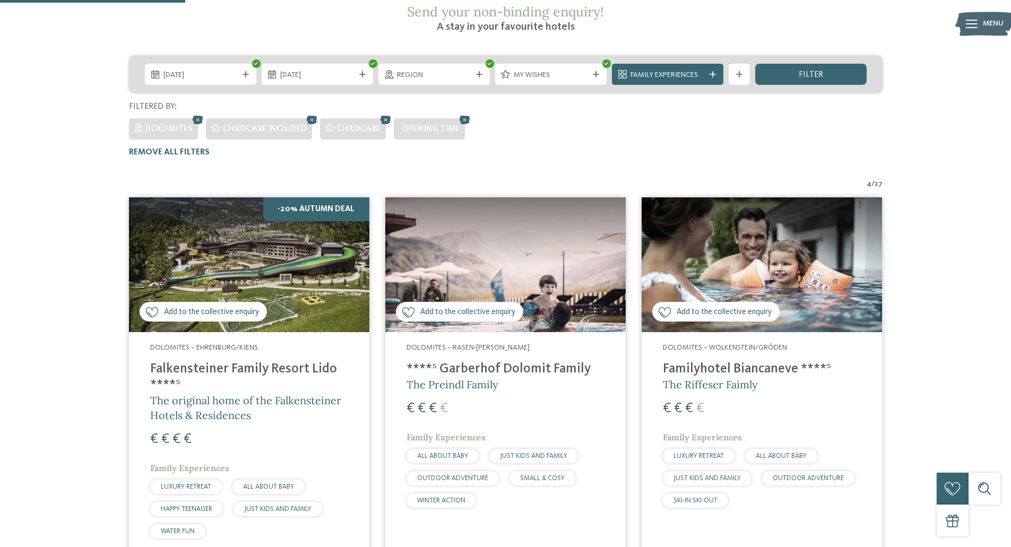
scroll to position [159, 0]
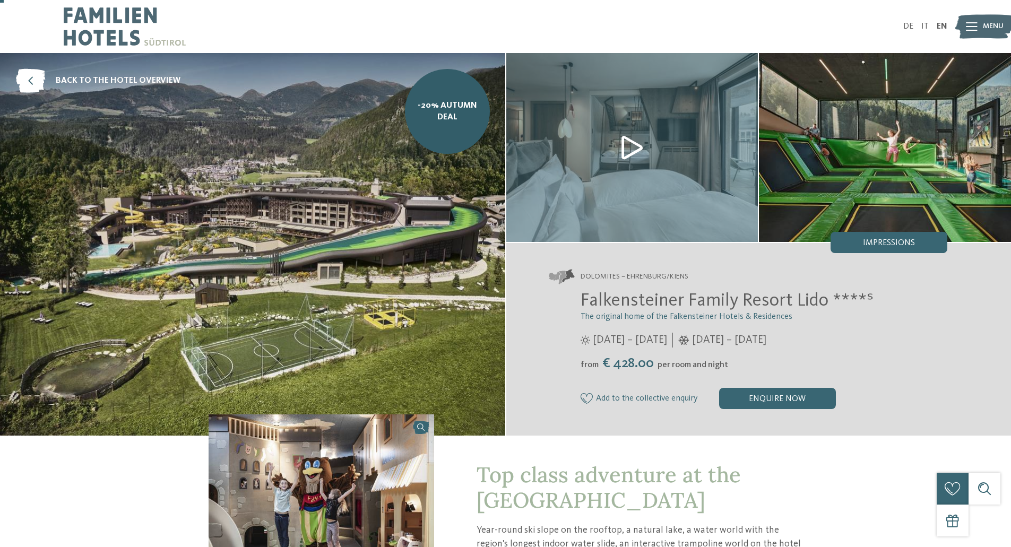
scroll to position [53, 0]
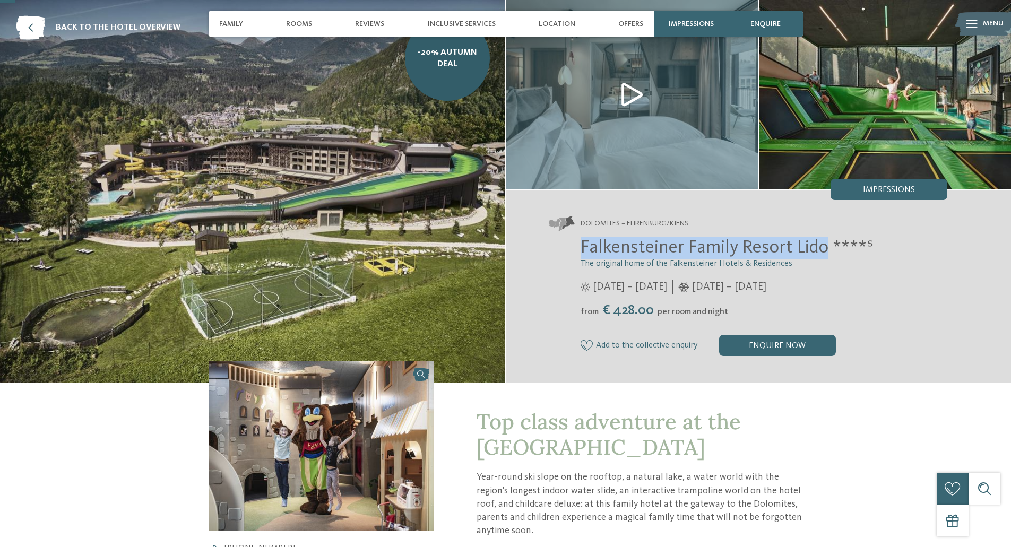
drag, startPoint x: 583, startPoint y: 247, endPoint x: 825, endPoint y: 247, distance: 242.5
click at [825, 247] on span "Falkensteiner Family Resort Lido ****ˢ" at bounding box center [726, 247] width 293 height 19
copy span "Falkensteiner Family Resort Lido"
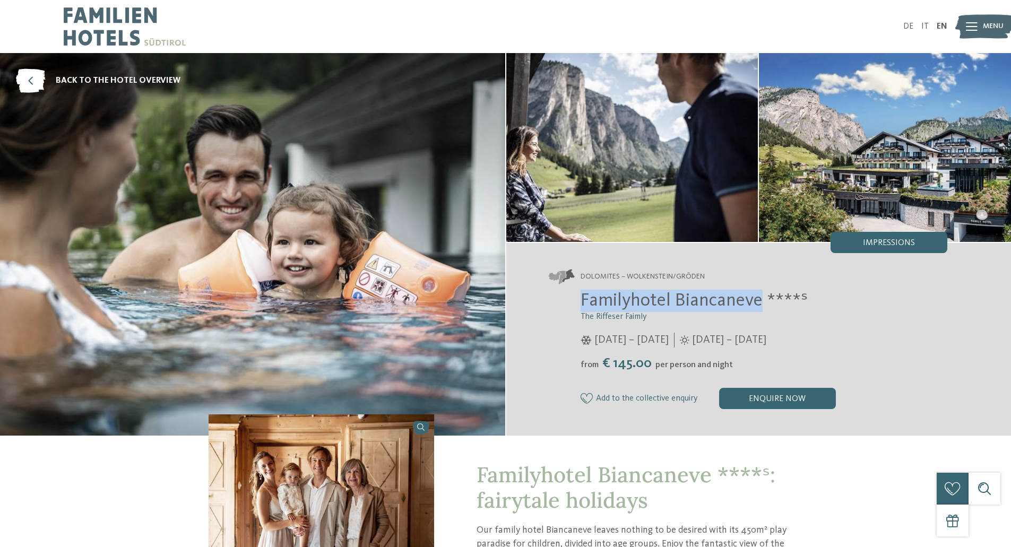
drag, startPoint x: 581, startPoint y: 300, endPoint x: 758, endPoint y: 302, distance: 176.7
click at [758, 302] on span "Familyhotel Biancaneve ****ˢ" at bounding box center [693, 300] width 227 height 19
copy span "Familyhotel Biancaneve"
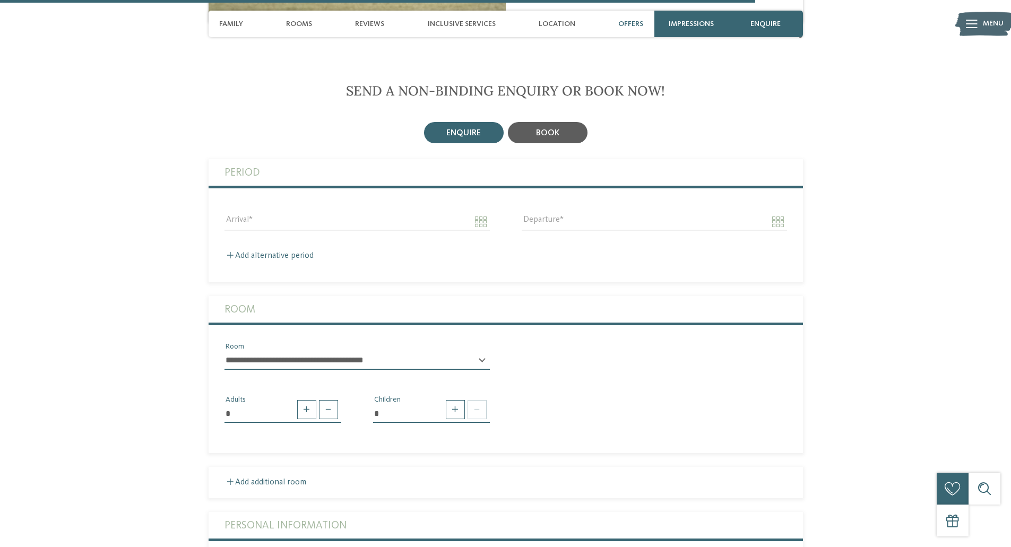
click at [565, 122] on div "book" at bounding box center [548, 132] width 80 height 21
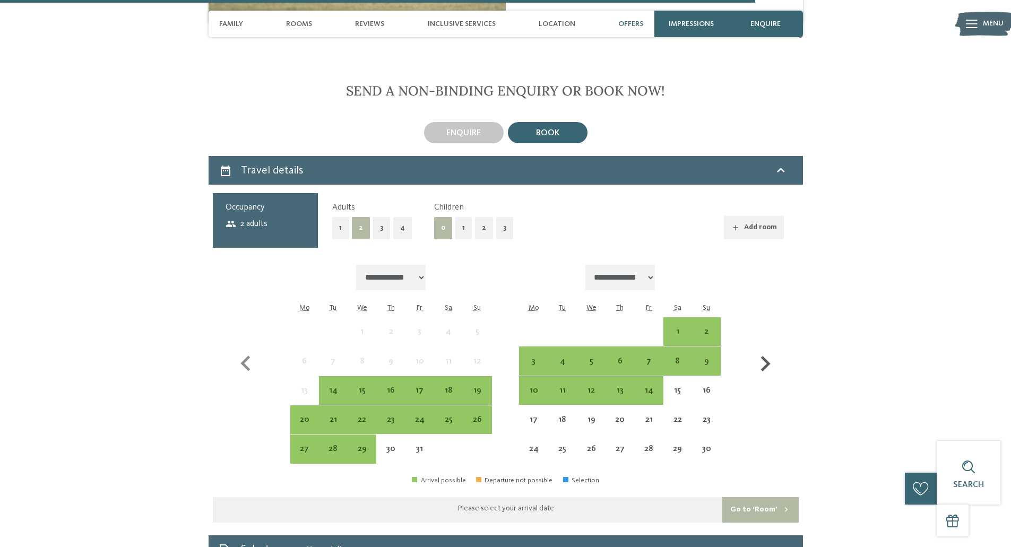
click at [765, 356] on icon "button" at bounding box center [766, 363] width 10 height 15
select select "**********"
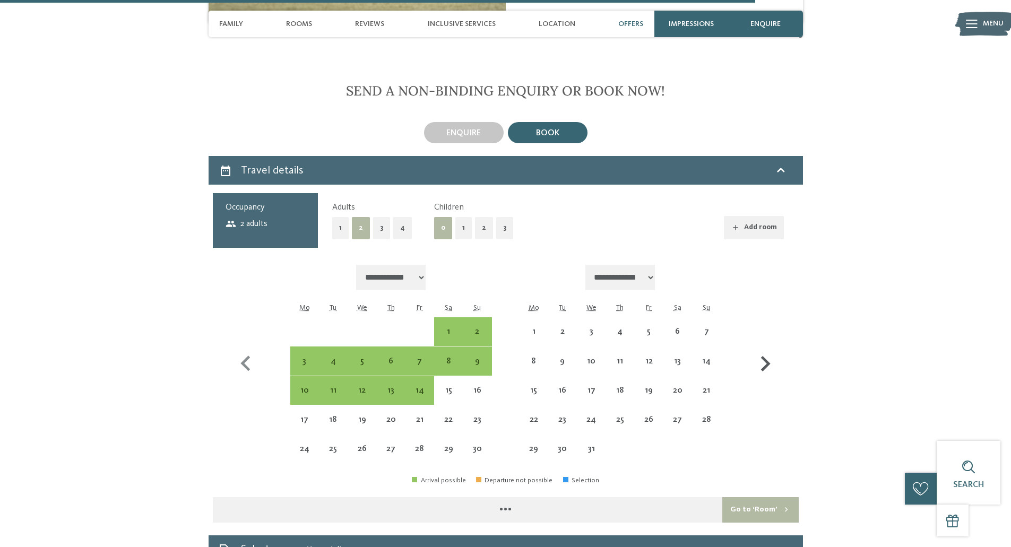
select select "**********"
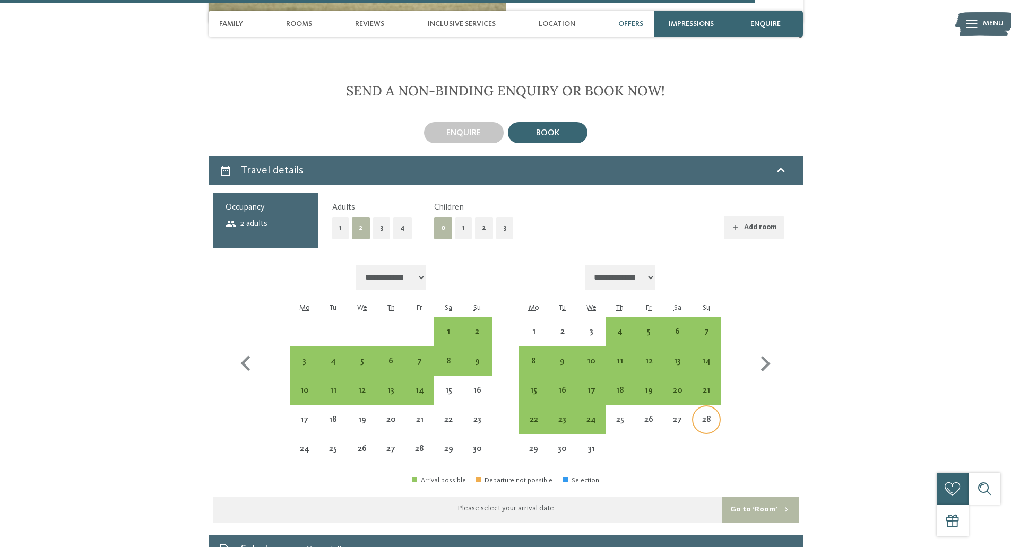
click at [708, 415] on div "28" at bounding box center [706, 428] width 27 height 27
select select "**********"
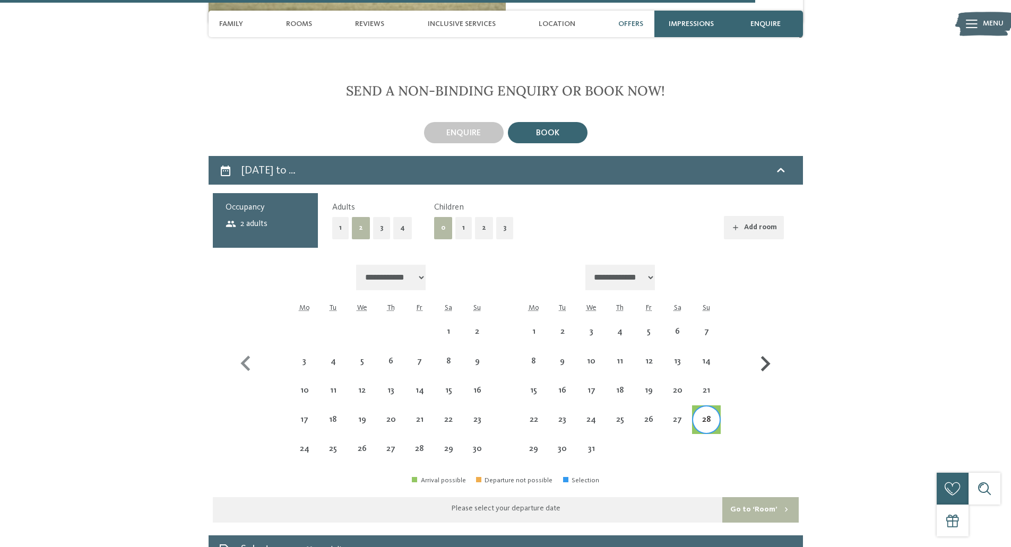
click at [761, 349] on icon "button" at bounding box center [765, 364] width 31 height 31
select select "**********"
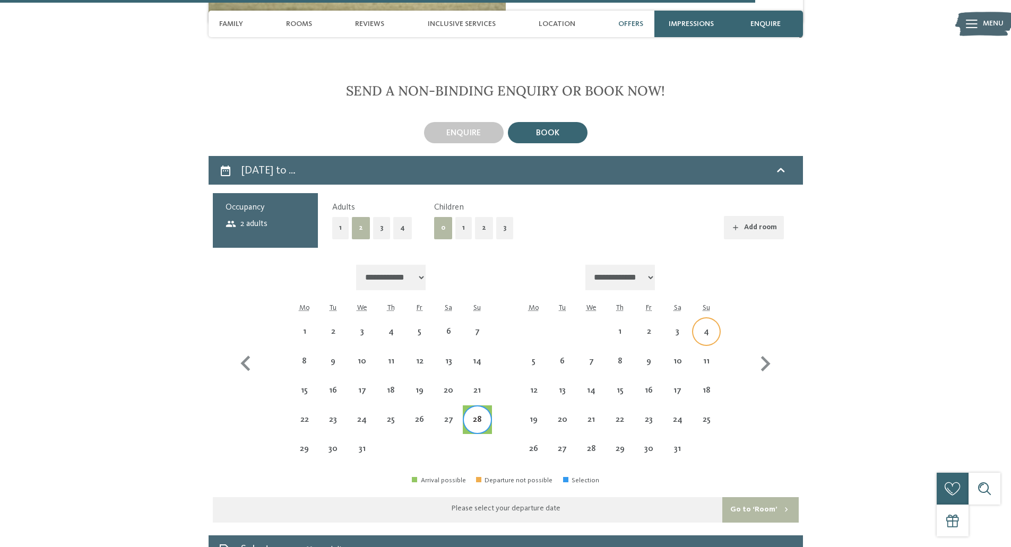
click at [706, 327] on div "4" at bounding box center [706, 340] width 27 height 27
select select "**********"
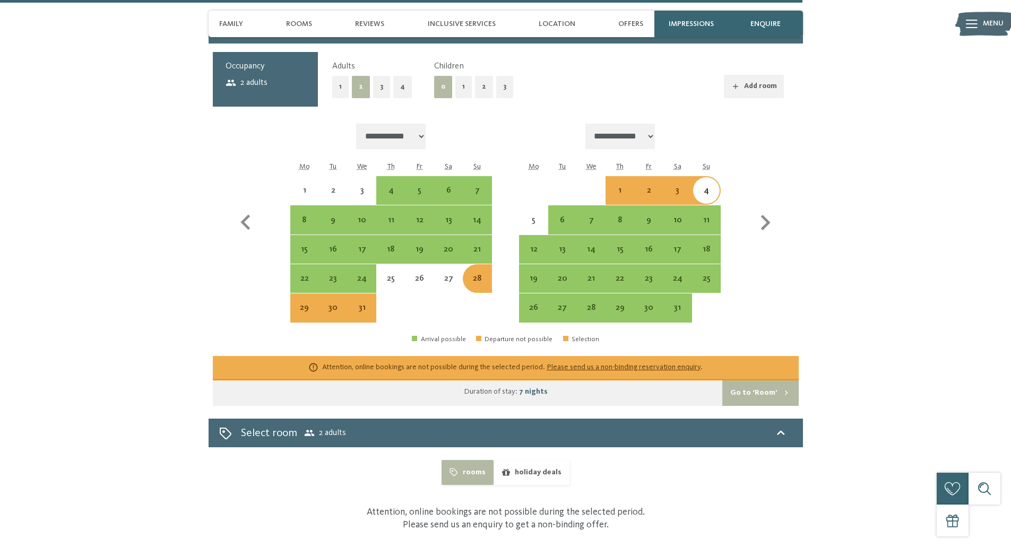
scroll to position [2813, 0]
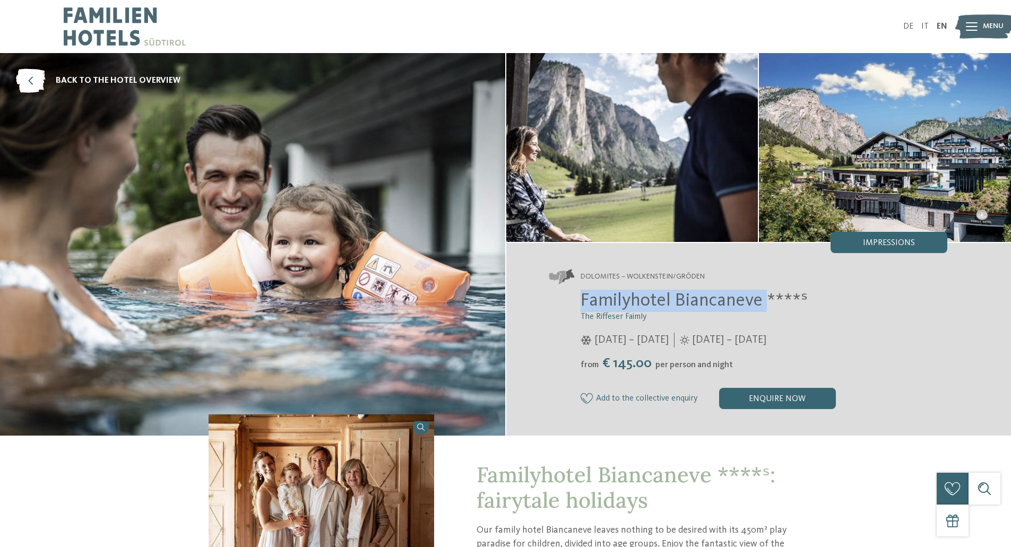
drag, startPoint x: 690, startPoint y: 292, endPoint x: 584, endPoint y: 293, distance: 106.1
click at [584, 293] on span "Familyhotel Biancaneve ****ˢ" at bounding box center [693, 300] width 227 height 19
